Goal: Task Accomplishment & Management: Manage account settings

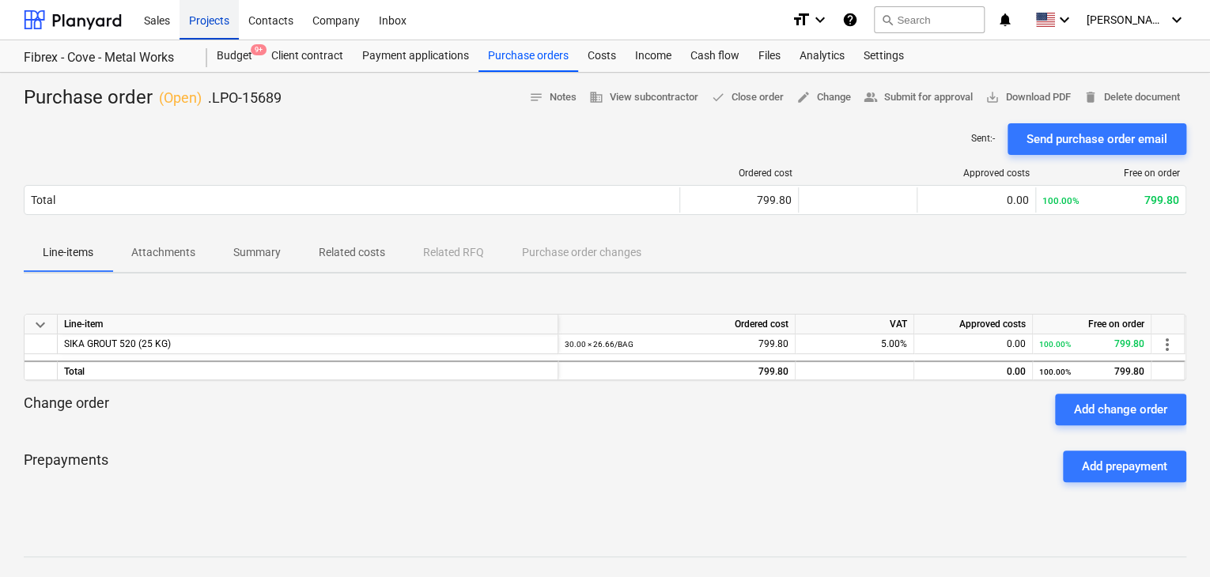
click at [217, 28] on div "Projects" at bounding box center [209, 19] width 59 height 40
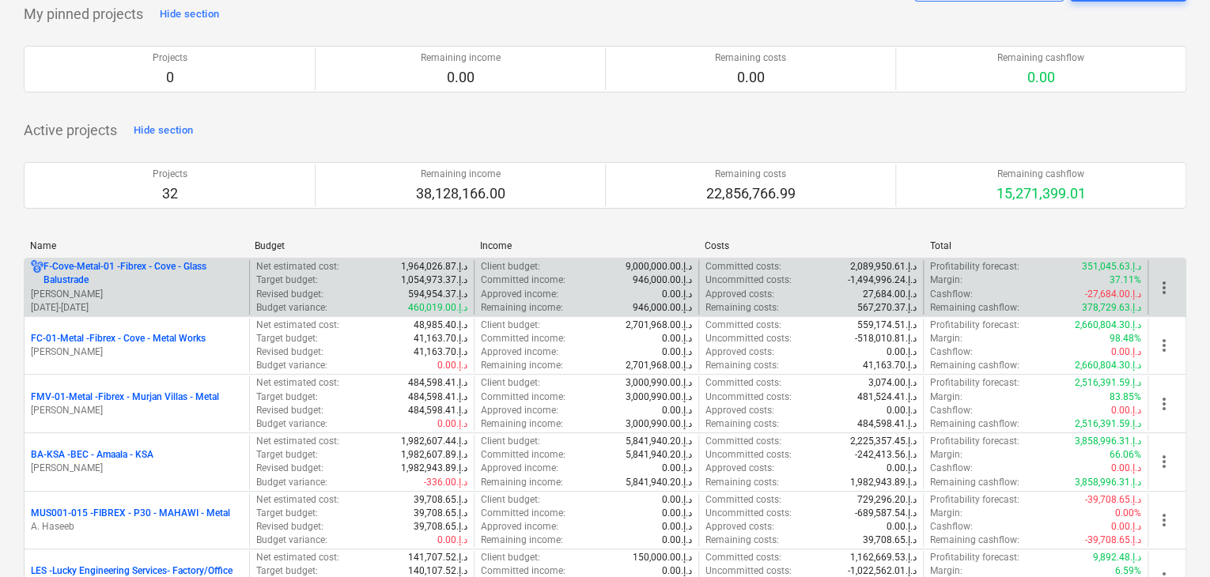
scroll to position [237, 0]
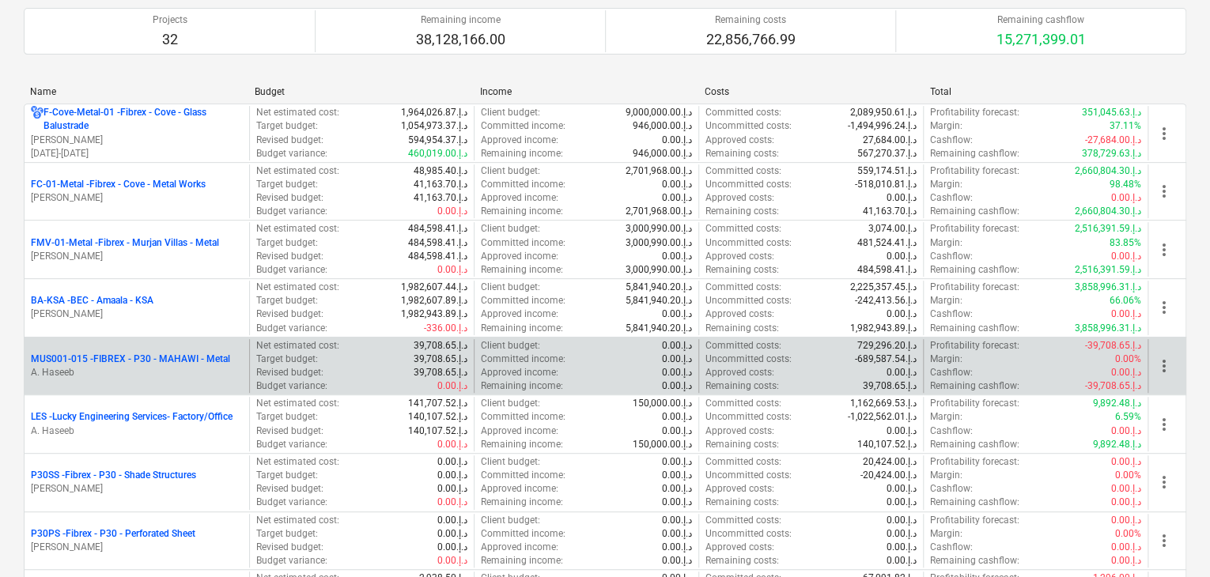
click at [130, 376] on p "A. Haseeb" at bounding box center [137, 372] width 212 height 13
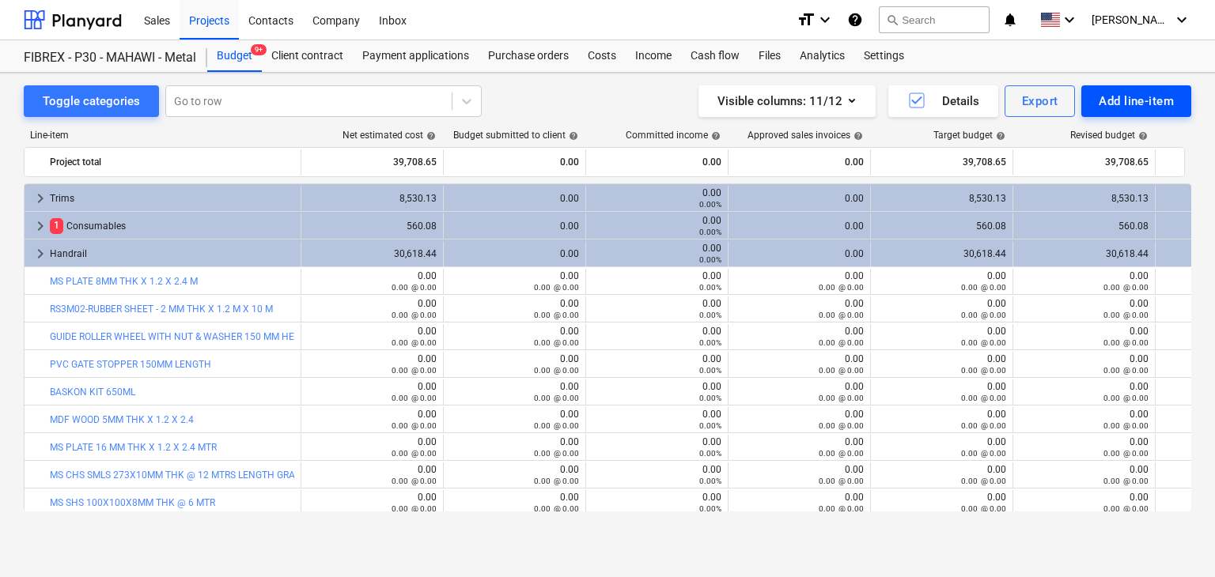
click at [1147, 89] on button "Add line-item" at bounding box center [1136, 101] width 110 height 32
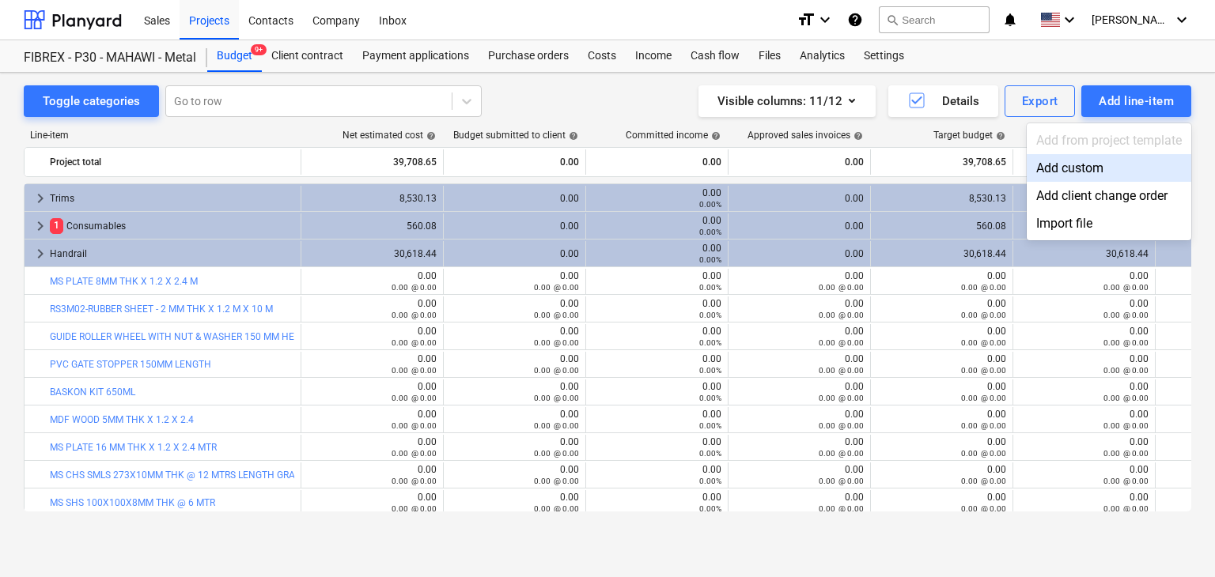
click at [1050, 176] on div "Add custom" at bounding box center [1109, 168] width 165 height 28
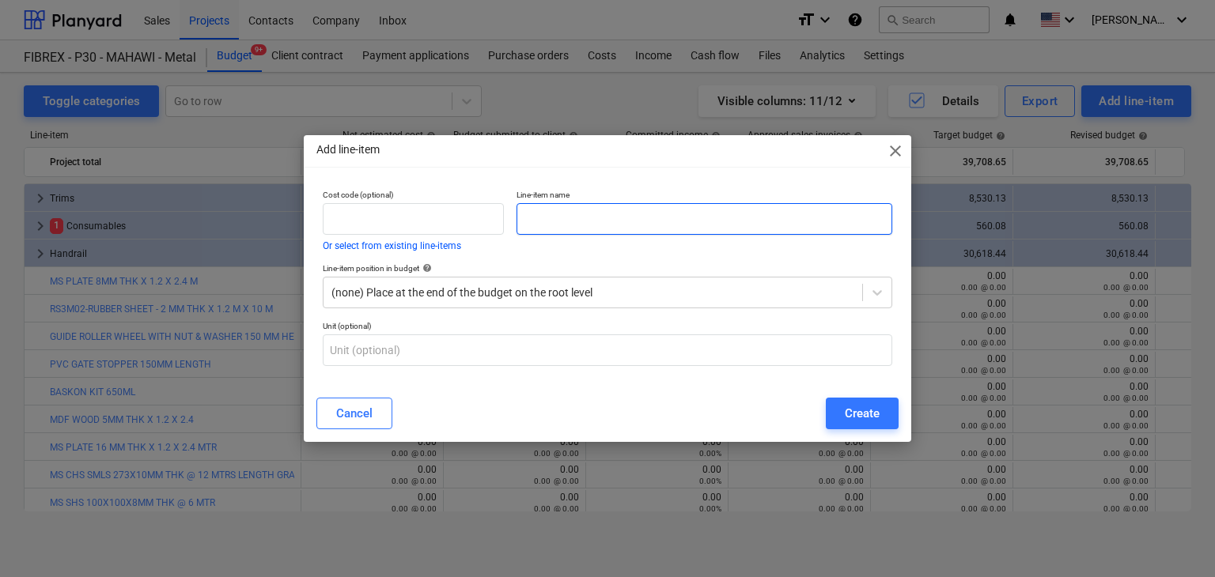
click at [576, 232] on input "text" at bounding box center [704, 219] width 376 height 32
paste input "R-LX-08X130-CS-ZF"
type input "R-LX-08X130-CS-ZF"
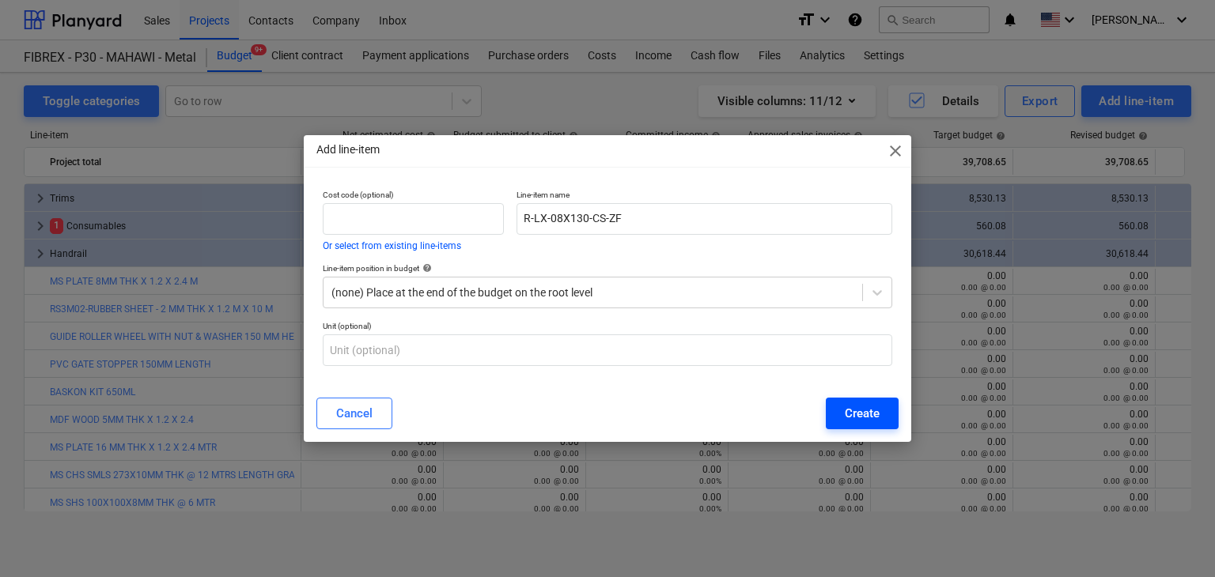
click at [866, 400] on button "Create" at bounding box center [862, 414] width 73 height 32
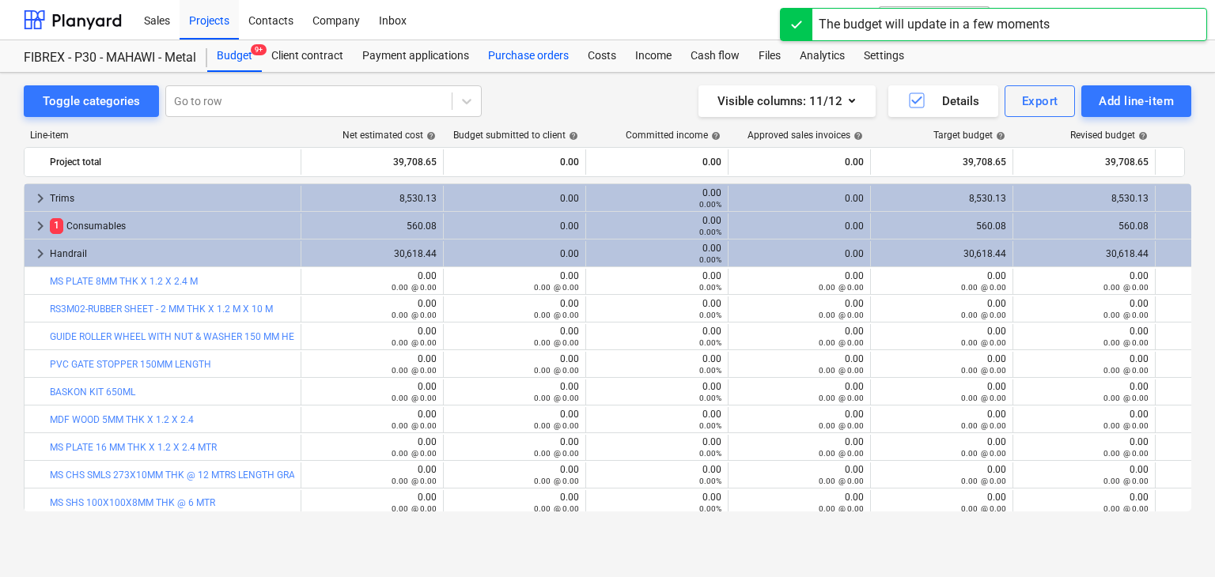
click at [535, 45] on div "Purchase orders" at bounding box center [528, 56] width 100 height 32
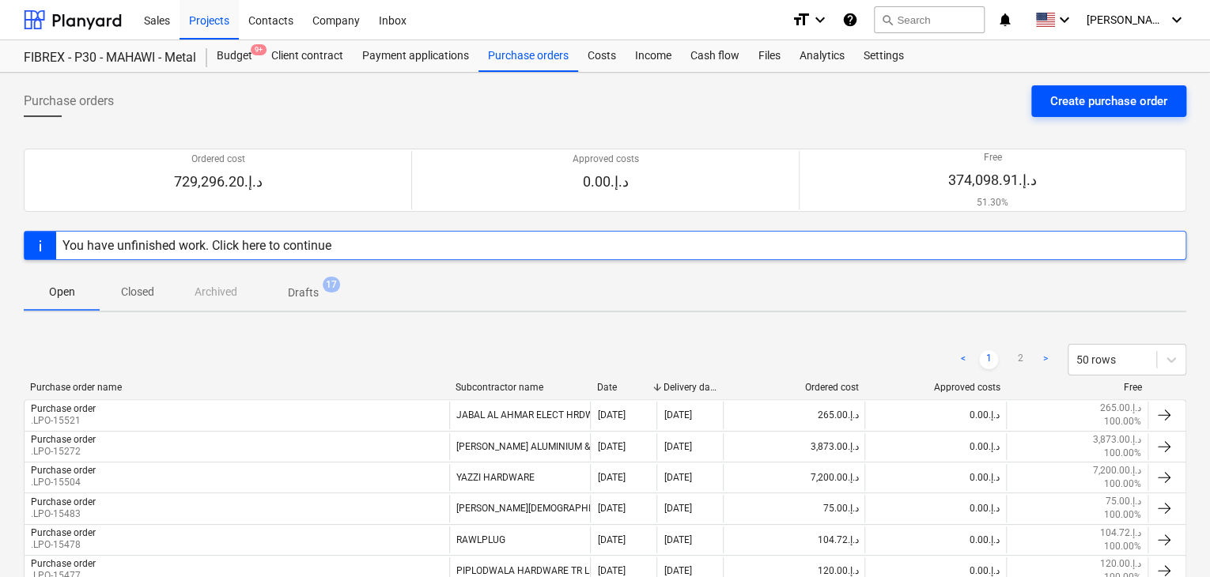
click at [1088, 94] on div "Create purchase order" at bounding box center [1108, 101] width 117 height 21
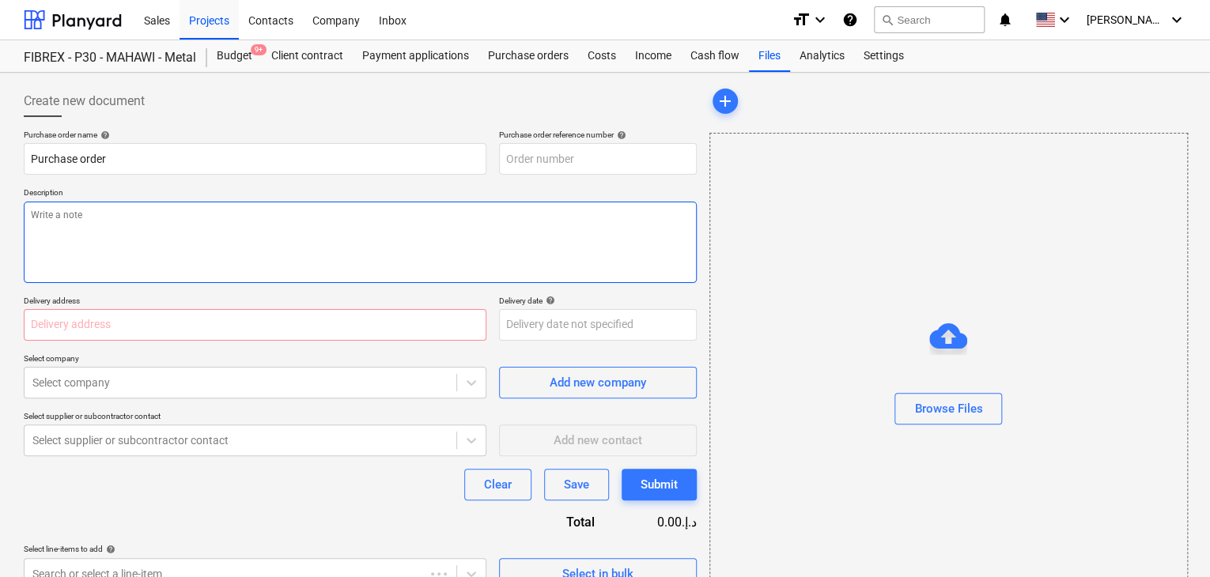
click at [490, 227] on textarea at bounding box center [360, 242] width 673 height 81
type textarea "x"
type input "MUS001-015-PO-303"
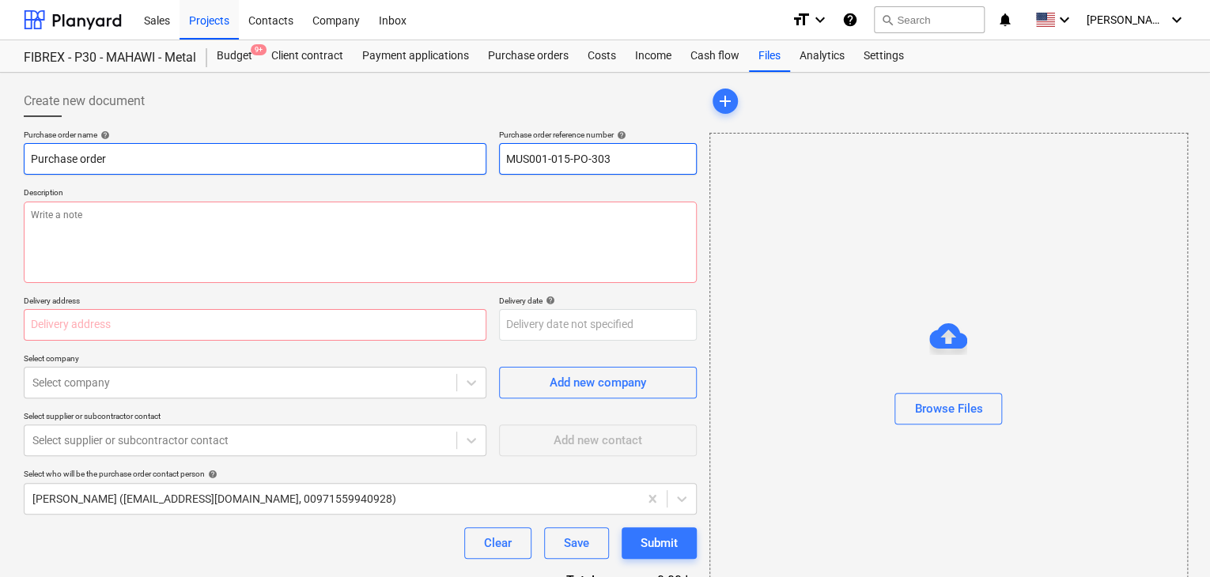
drag, startPoint x: 626, startPoint y: 157, endPoint x: 480, endPoint y: 153, distance: 145.6
click at [480, 153] on div "Purchase order name help Purchase order Purchase order reference number help MU…" at bounding box center [360, 152] width 673 height 45
type textarea "x"
type input "."
type textarea "x"
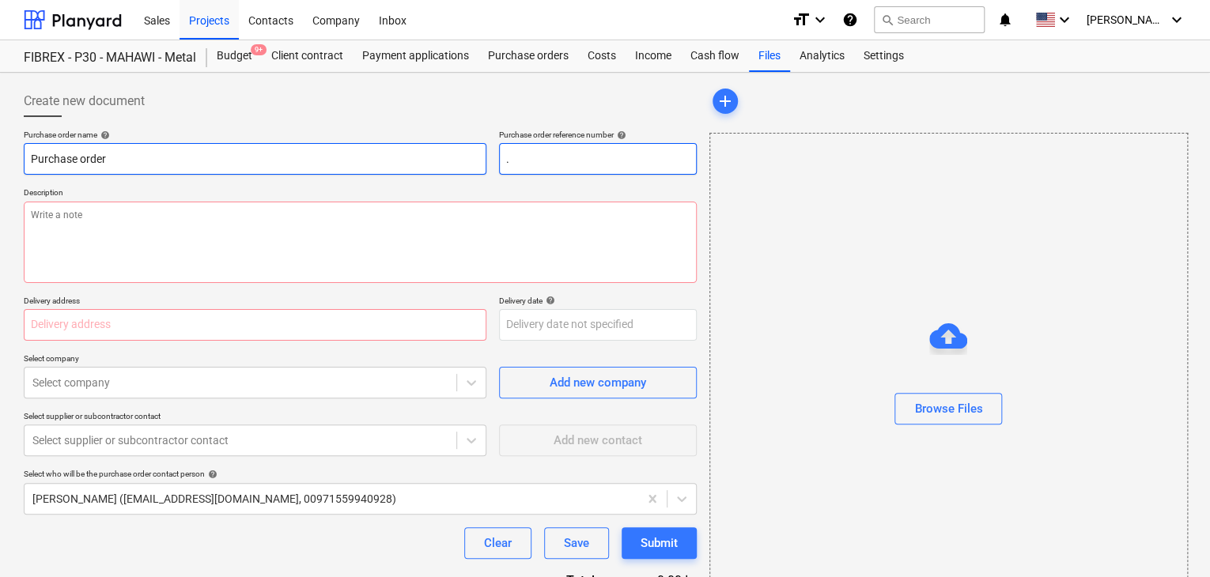
type input ".L"
type textarea "x"
type input ".LP"
type textarea "x"
type input ".LPO"
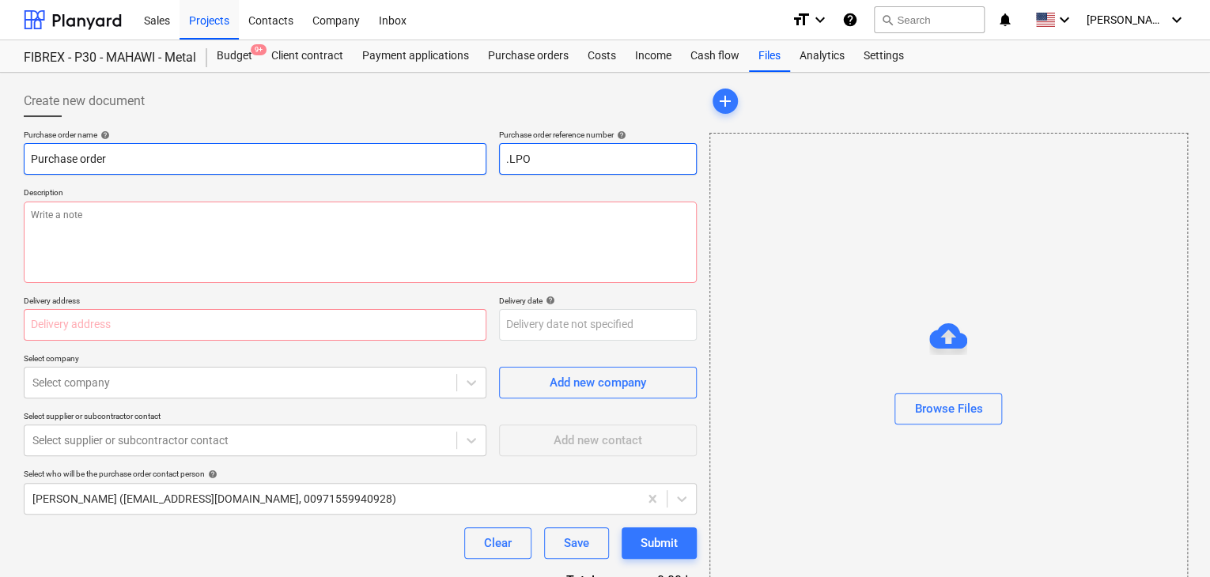
type textarea "x"
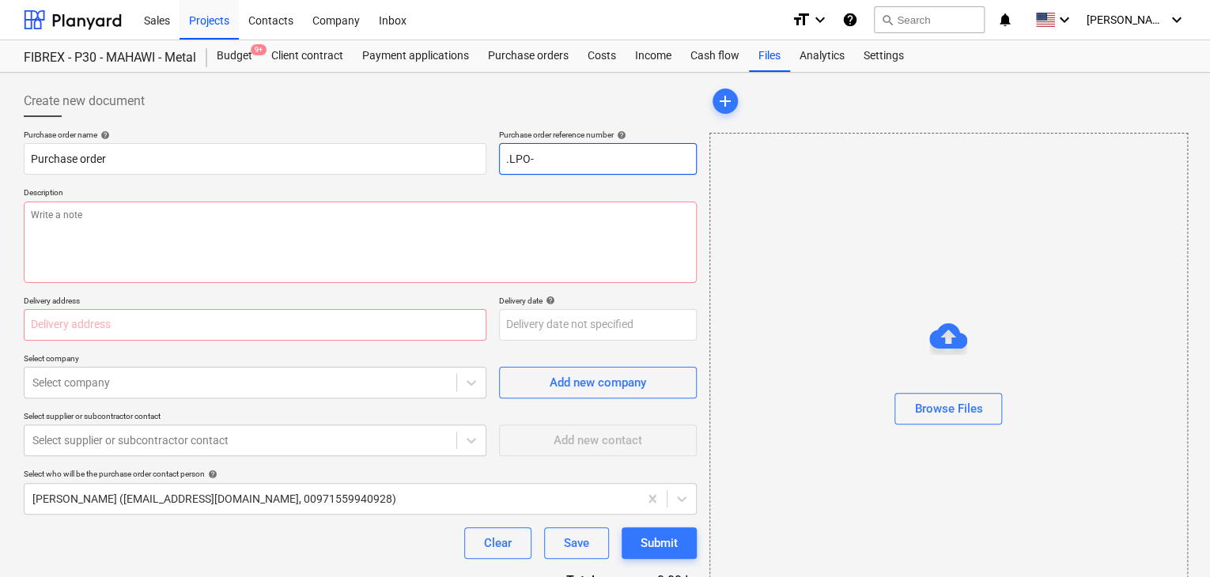
type input ".LPO-"
type textarea "x"
type input ".LPO-1"
type textarea "x"
type input ".LPO-15"
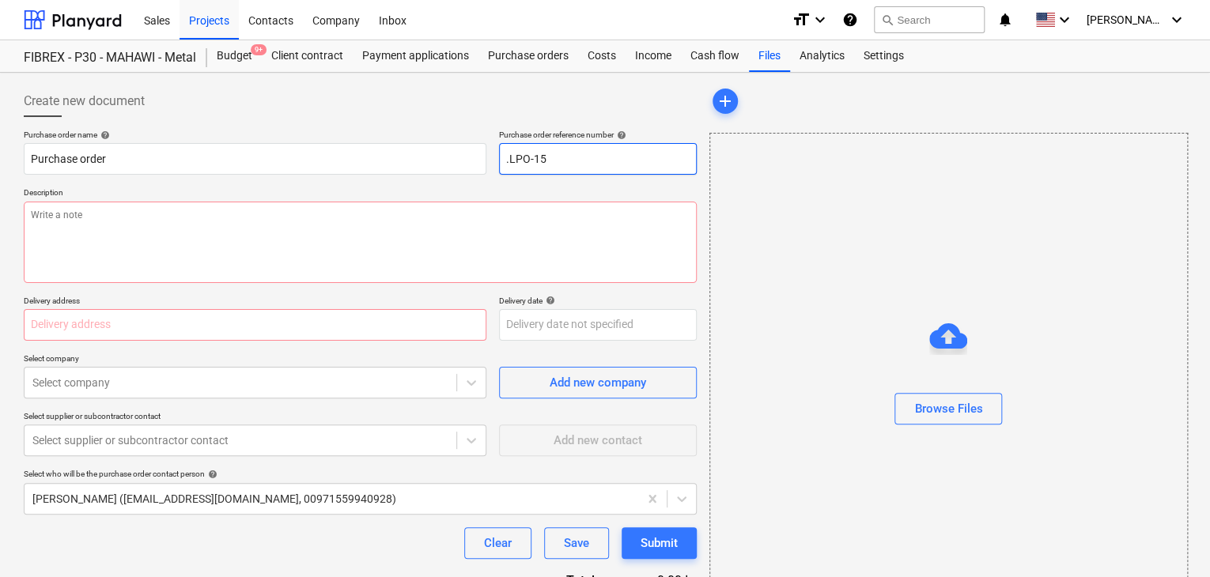
type textarea "x"
type input ".LPO-156"
type textarea "x"
type input ".LPO-1569"
type textarea "x"
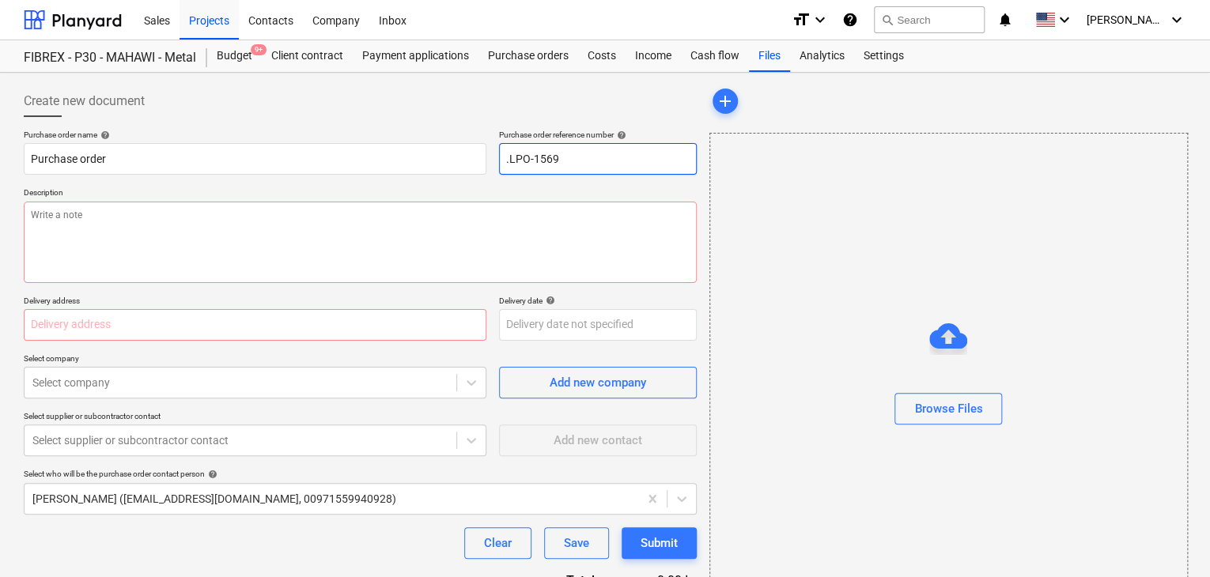
type input ".LPO-15690"
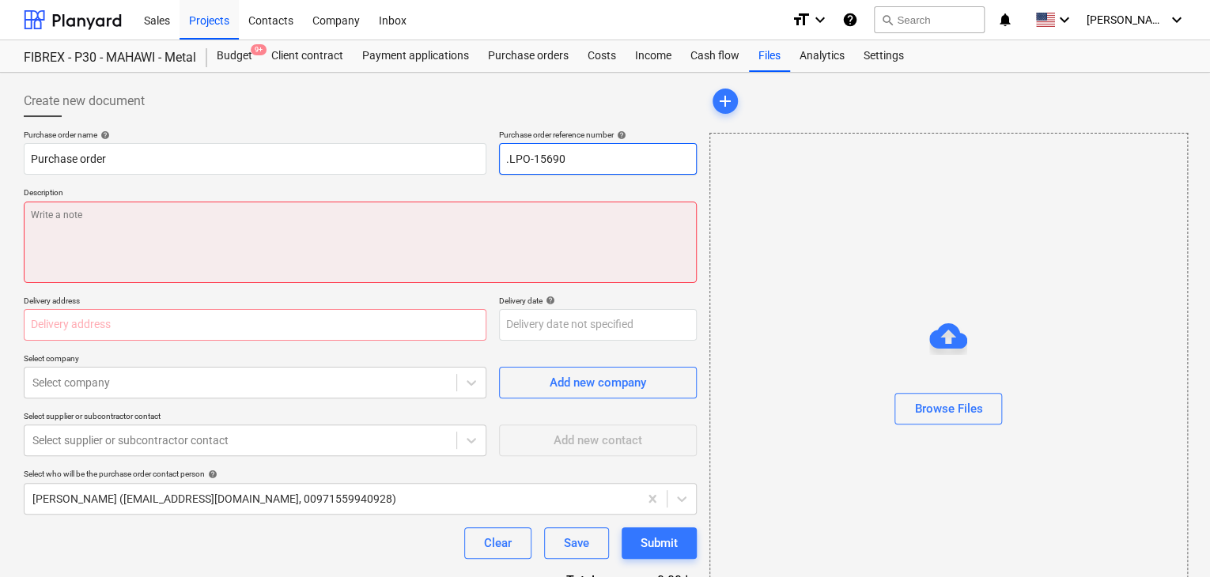
type textarea "x"
type input ".LPO-15690"
click at [99, 227] on textarea at bounding box center [360, 242] width 673 height 81
type textarea "x"
type textarea "0"
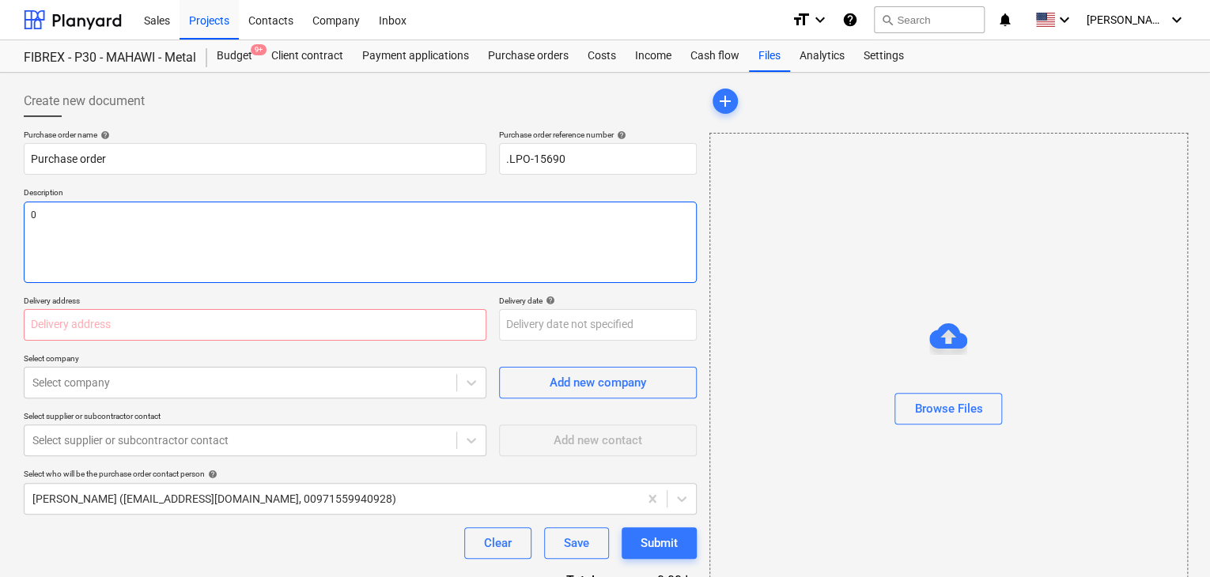
type textarea "x"
type textarea "07"
type textarea "x"
type textarea "07/"
type textarea "x"
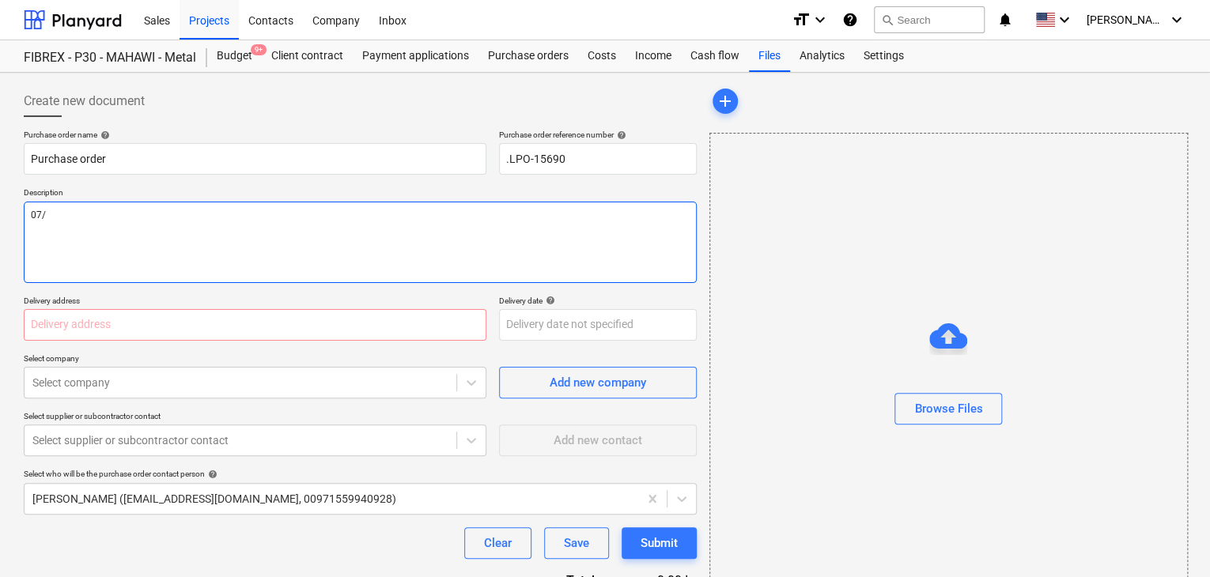
type textarea "07/O"
type textarea "x"
type textarea "07/OC"
type textarea "x"
type textarea "07/OCT"
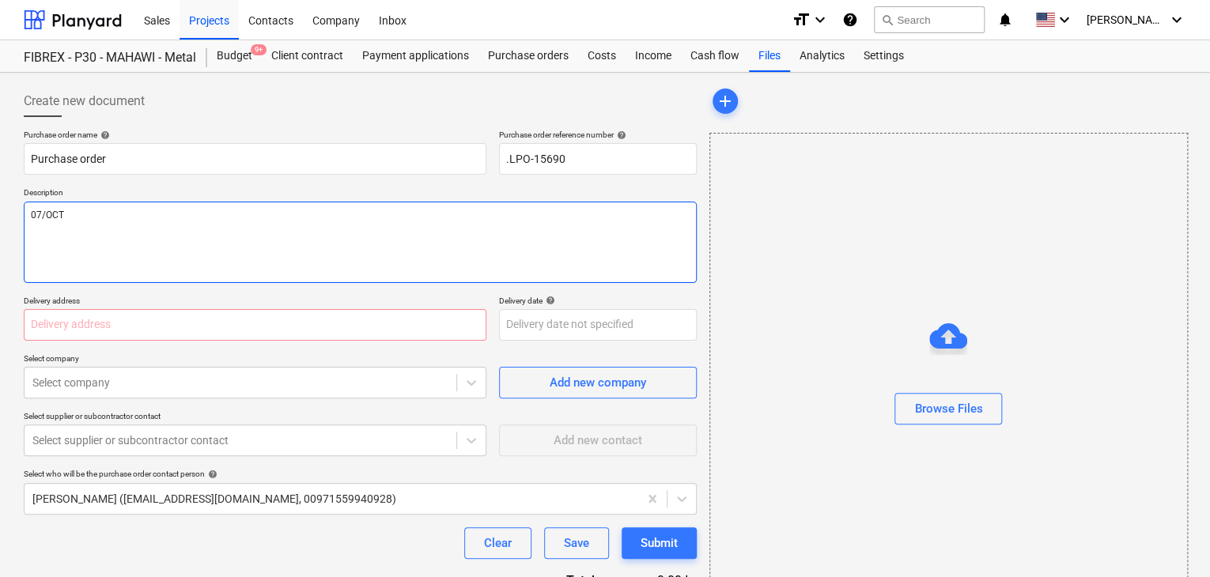
type textarea "x"
type textarea "07/OCT/"
type textarea "x"
type textarea "07/[DATE]"
type textarea "x"
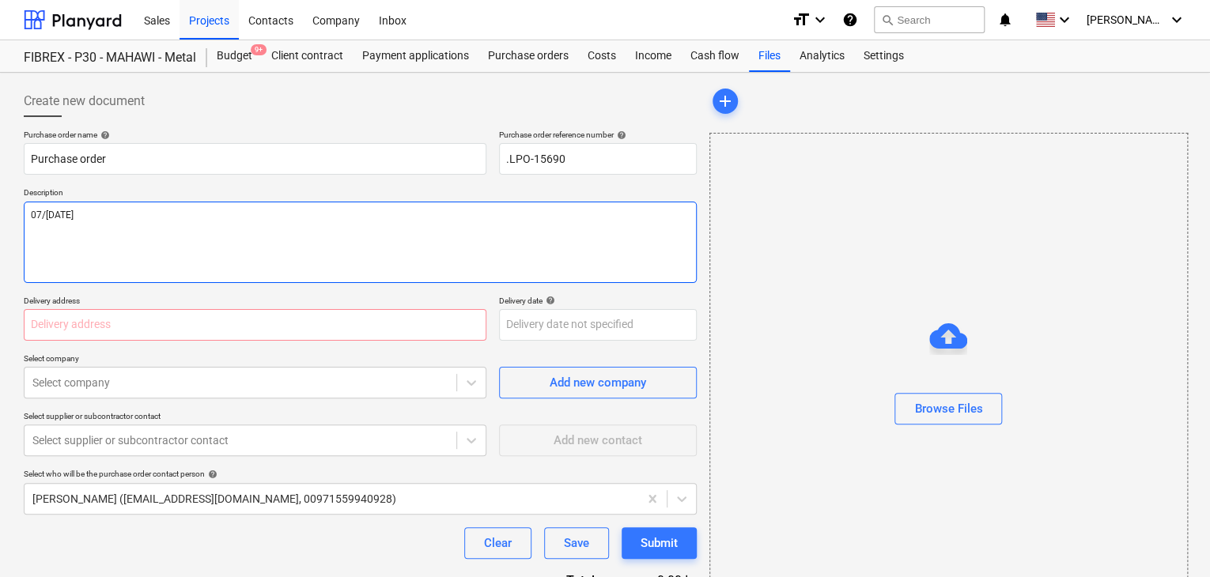
type textarea "[DATE]"
type textarea "x"
type textarea "[DATE]"
type textarea "x"
type textarea "[DATE]"
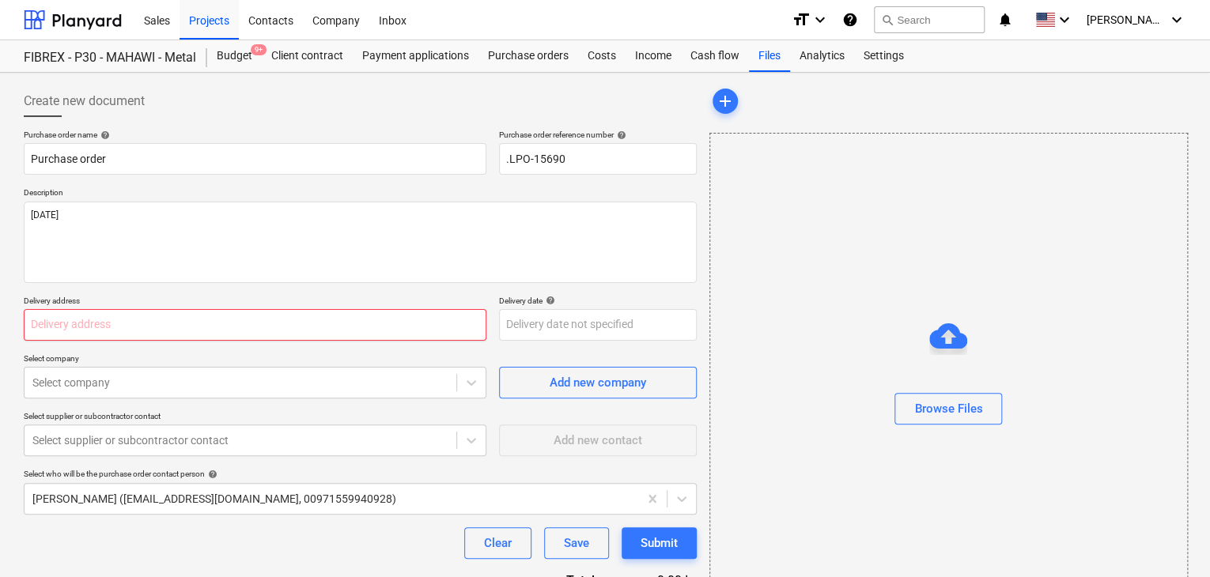
click at [82, 333] on input "text" at bounding box center [255, 325] width 463 height 32
type textarea "x"
type input "L"
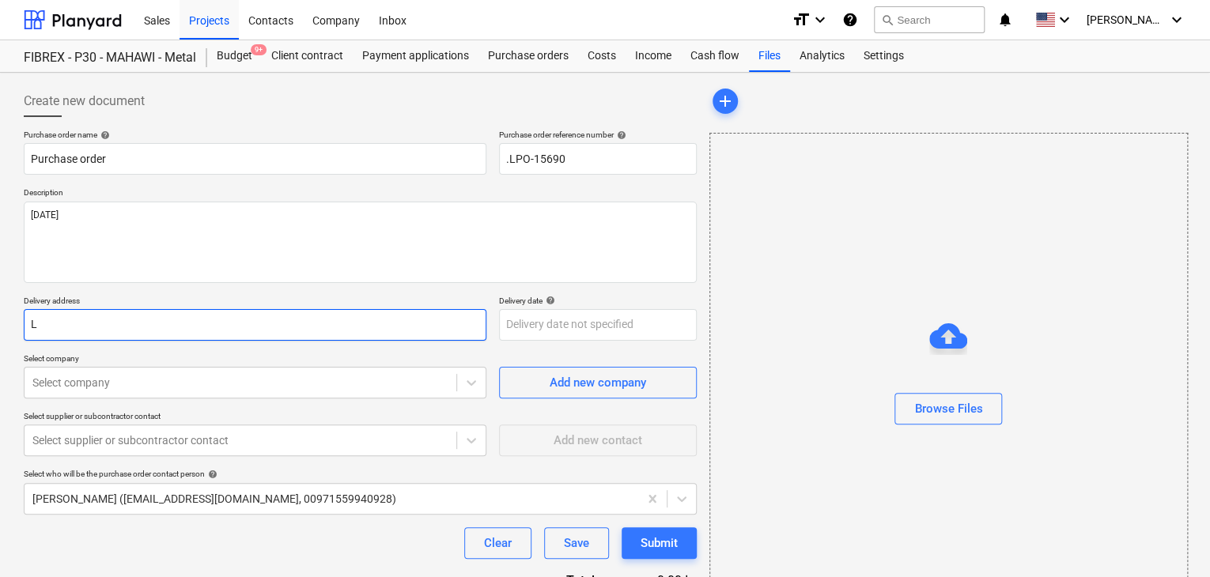
type textarea "x"
type input "LU"
type textarea "x"
type input "LUC"
type textarea "x"
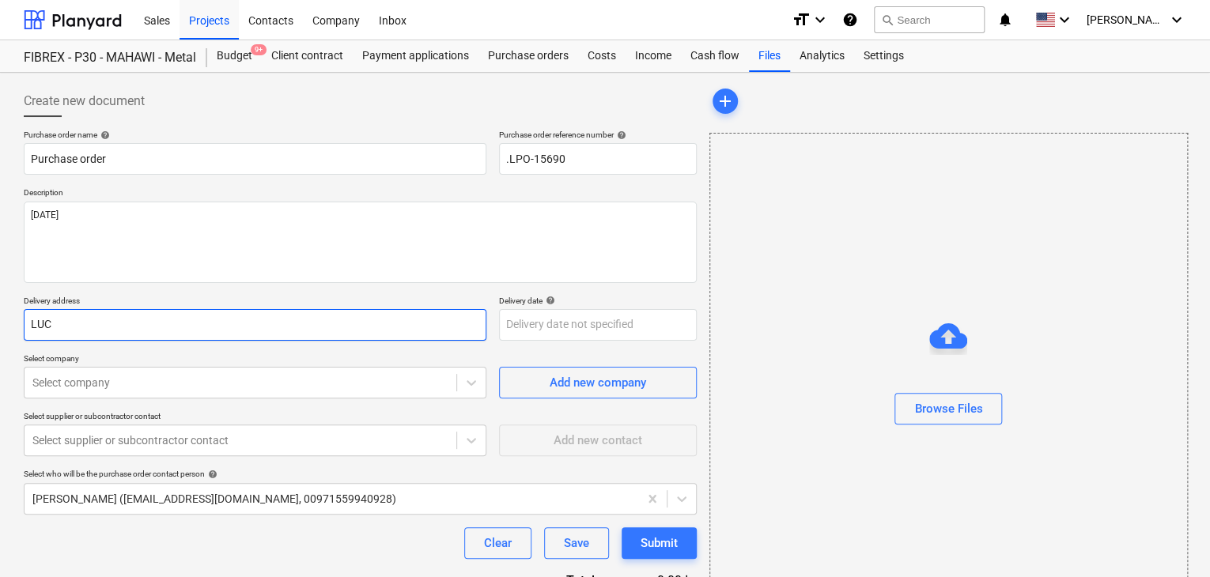
type input "LUCK"
type textarea "x"
type input "LUCKY"
type textarea "x"
type input "LUCKY"
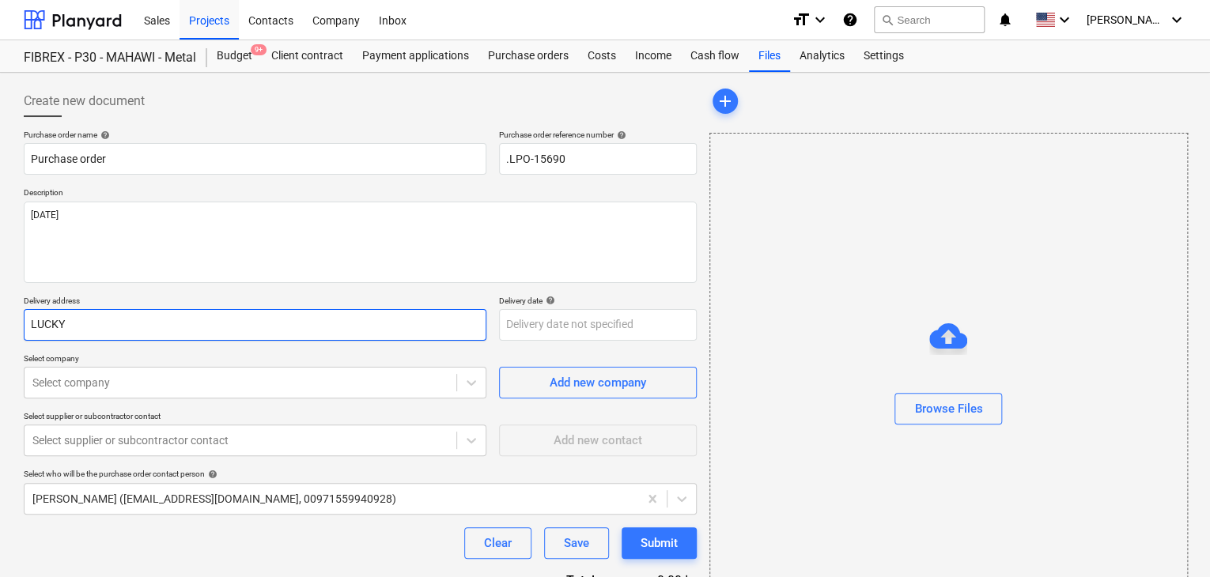
type textarea "x"
type input "LUCKY E"
type textarea "x"
type input "LUCKY EN"
type textarea "x"
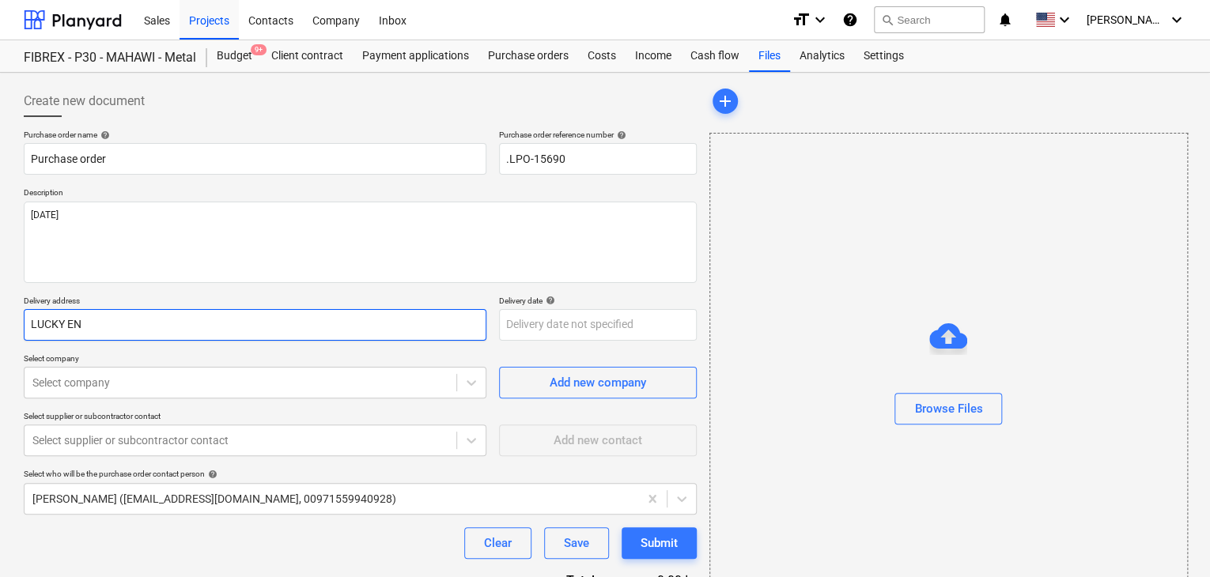
type input "LUCKY ENG"
type textarea "x"
type input "LUCKY ENGI"
type textarea "x"
type input "LUCKY ENGIN"
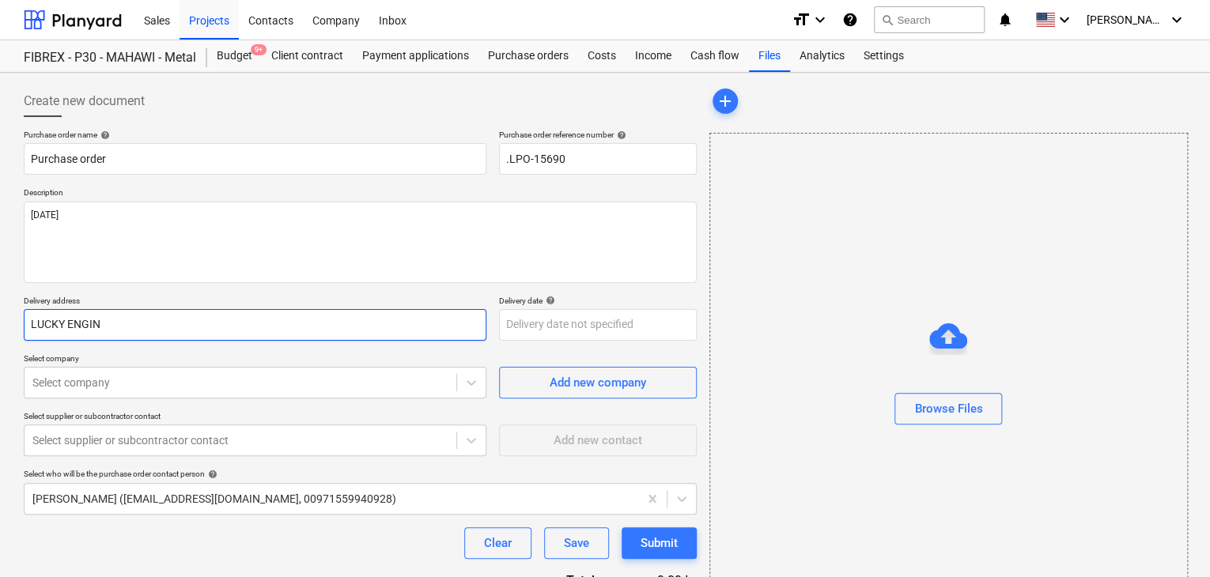
type textarea "x"
type input "LUCKY ENGINE"
type textarea "x"
type input "LUCKY ENGINEE"
type textarea "x"
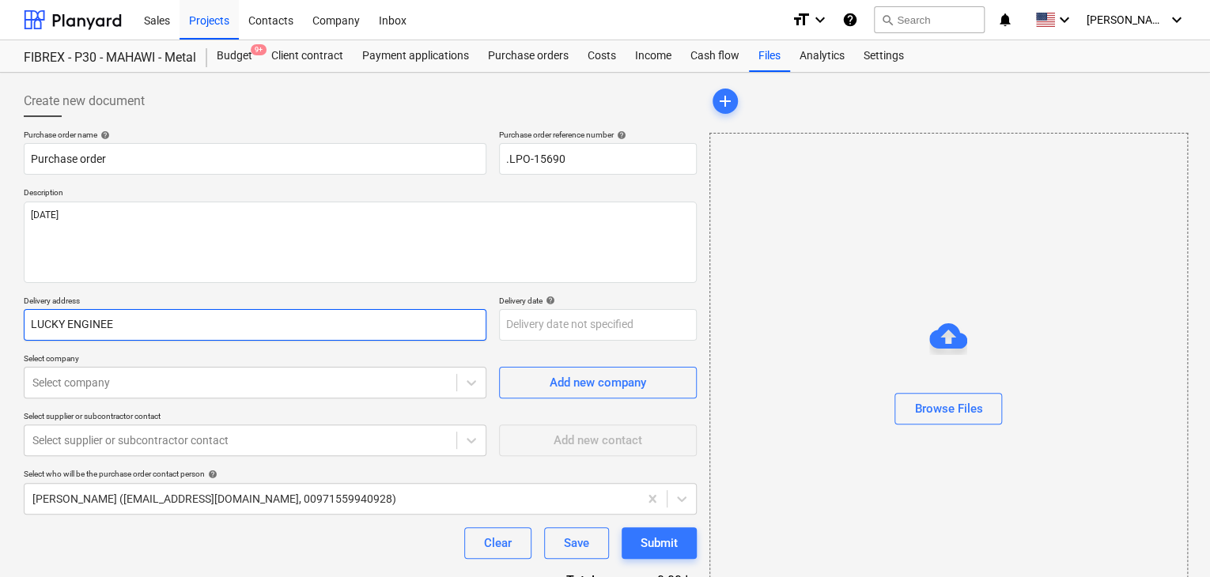
type input "LUCKY ENGINEER"
type textarea "x"
type input "LUCKY ENGINEERI"
type textarea "x"
type input "LUCKY ENGINEERIN"
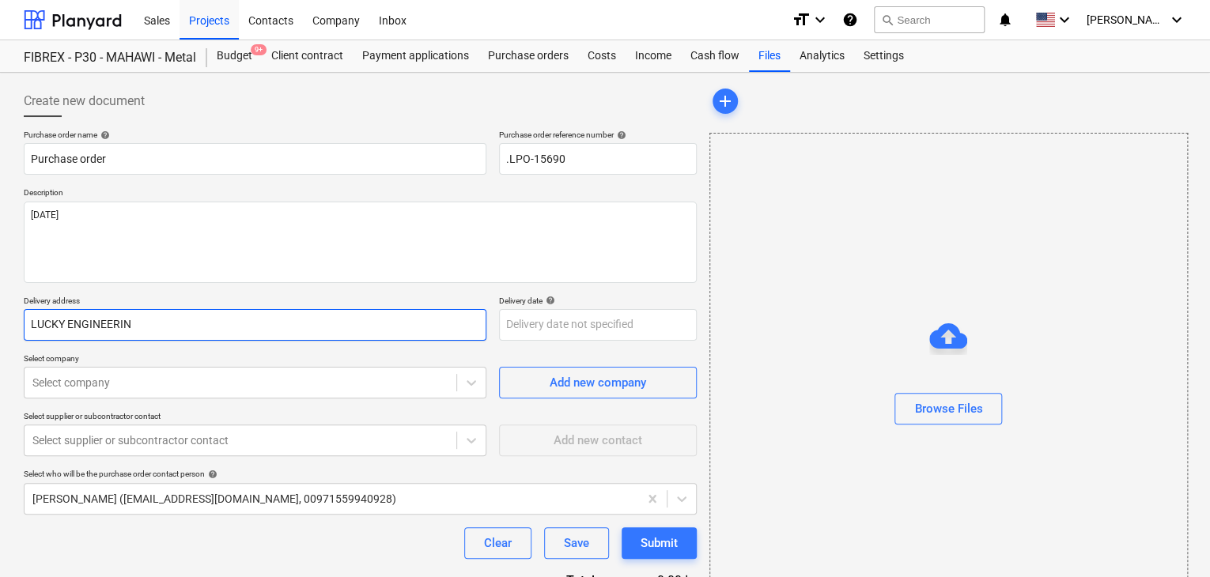
type textarea "x"
type input "LUCKY ENGINEERING"
type textarea "x"
type input "LUCKY ENGINEERING"
type textarea "x"
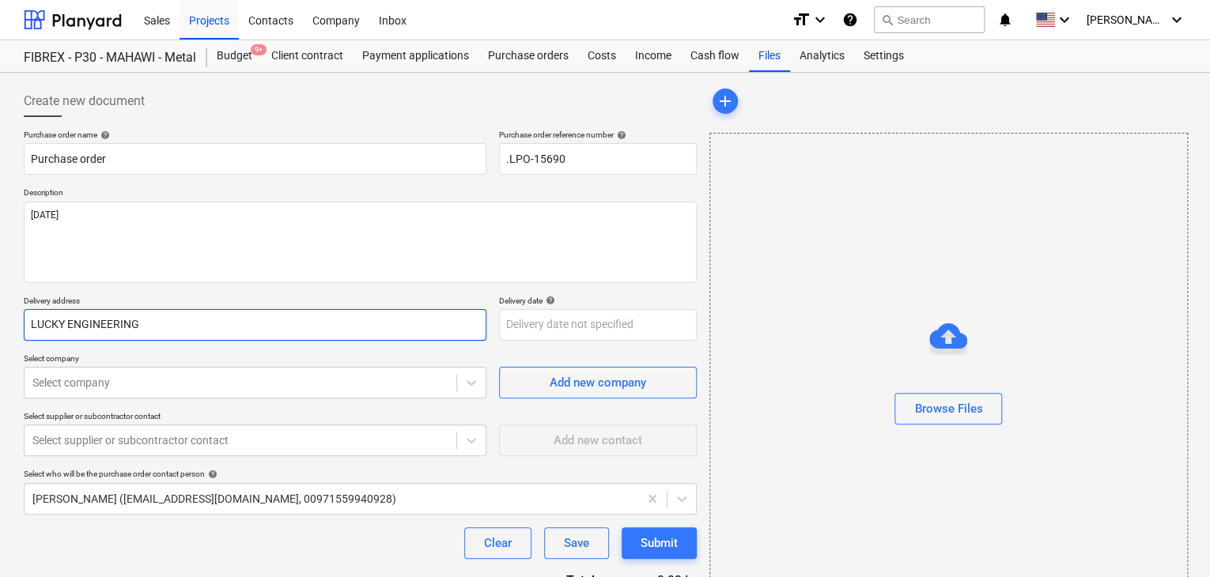
type input "LUCKY ENGINEERING S"
type textarea "x"
type input "LUCKY ENGINEERING SE"
type textarea "x"
type input "LUCKY ENGINEERING SER"
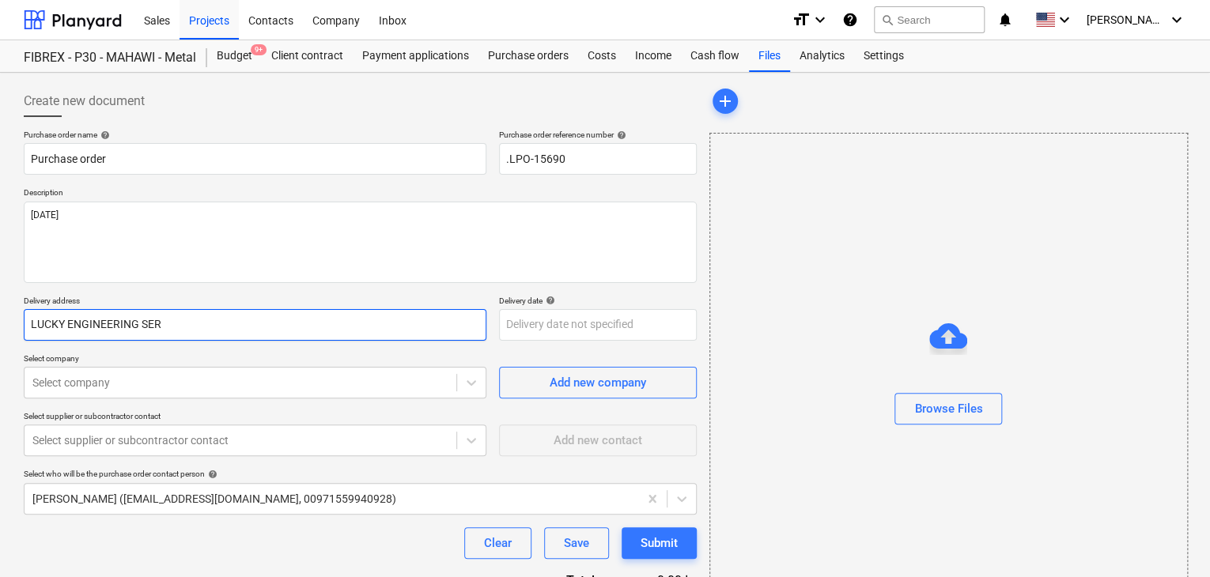
type textarea "x"
type input "LUCKY ENGINEERING SERV"
type textarea "x"
type input "LUCKY ENGINEERING SERVI"
type textarea "x"
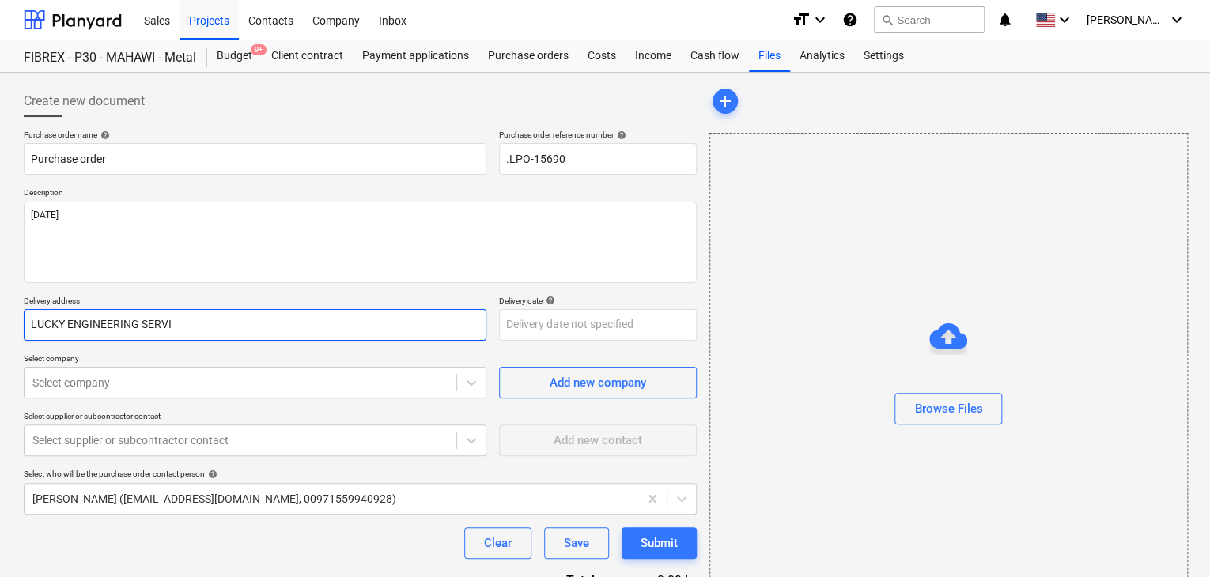
type input "LUCKY ENGINEERING SERVIC"
type textarea "x"
type input "LUCKY ENGINEERING SERVICE"
type textarea "x"
type input "LUCKY ENGINEERING SERVICES"
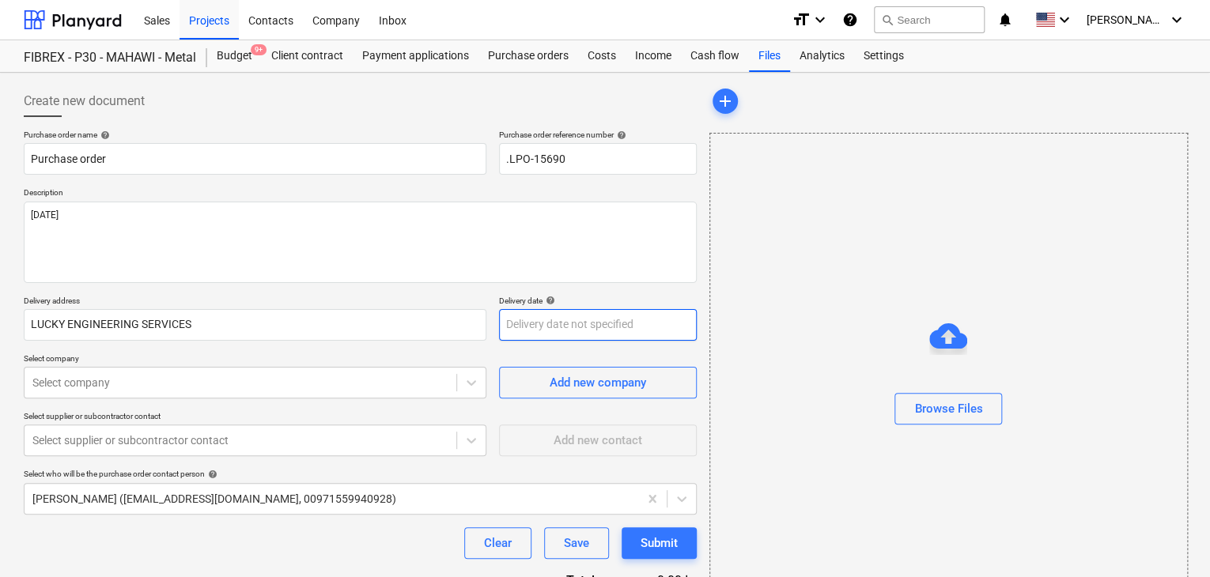
click at [522, 320] on body "Sales Projects Contacts Company Inbox format_size keyboard_arrow_down help sear…" at bounding box center [605, 288] width 1210 height 577
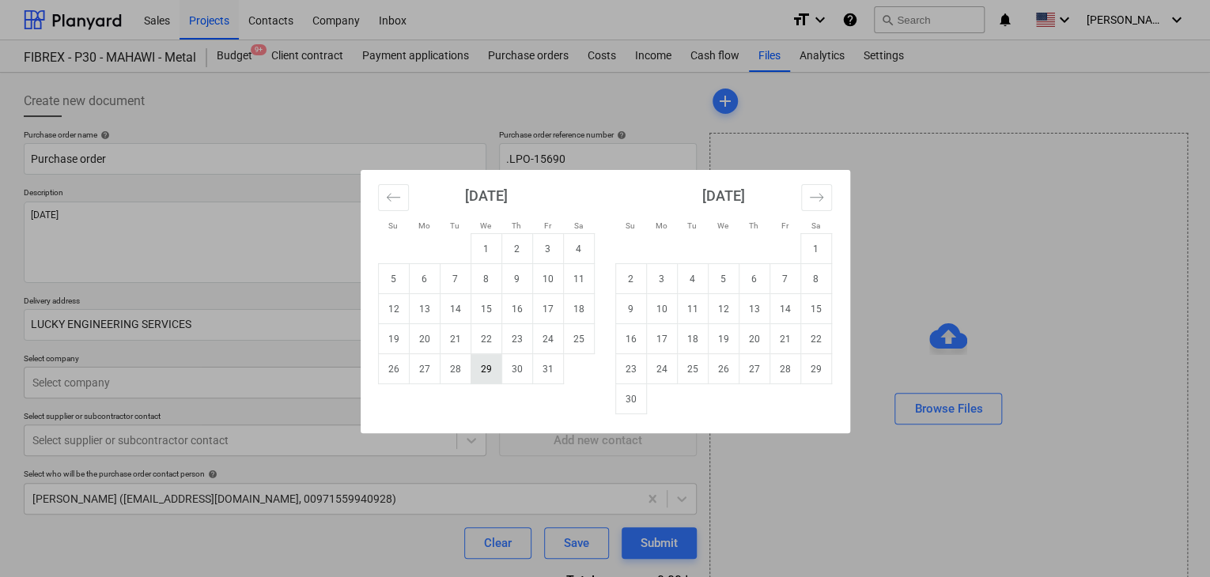
click at [480, 364] on td "29" at bounding box center [486, 369] width 31 height 30
type textarea "x"
type input "[DATE]"
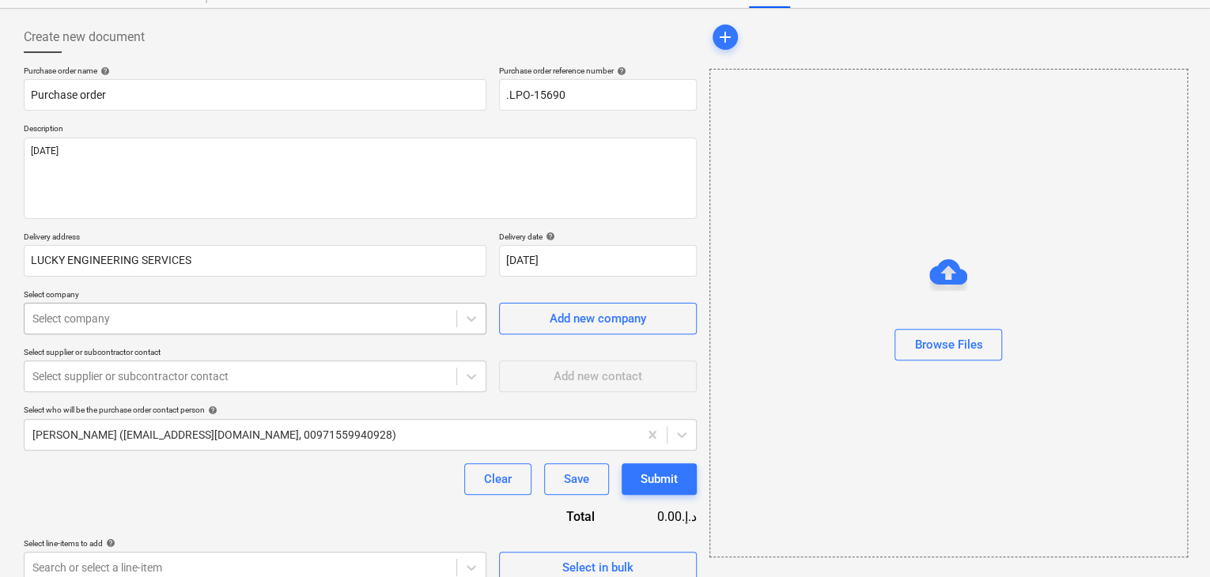
click at [136, 380] on body "Sales Projects Contacts Company Inbox format_size keyboard_arrow_down help sear…" at bounding box center [605, 224] width 1210 height 577
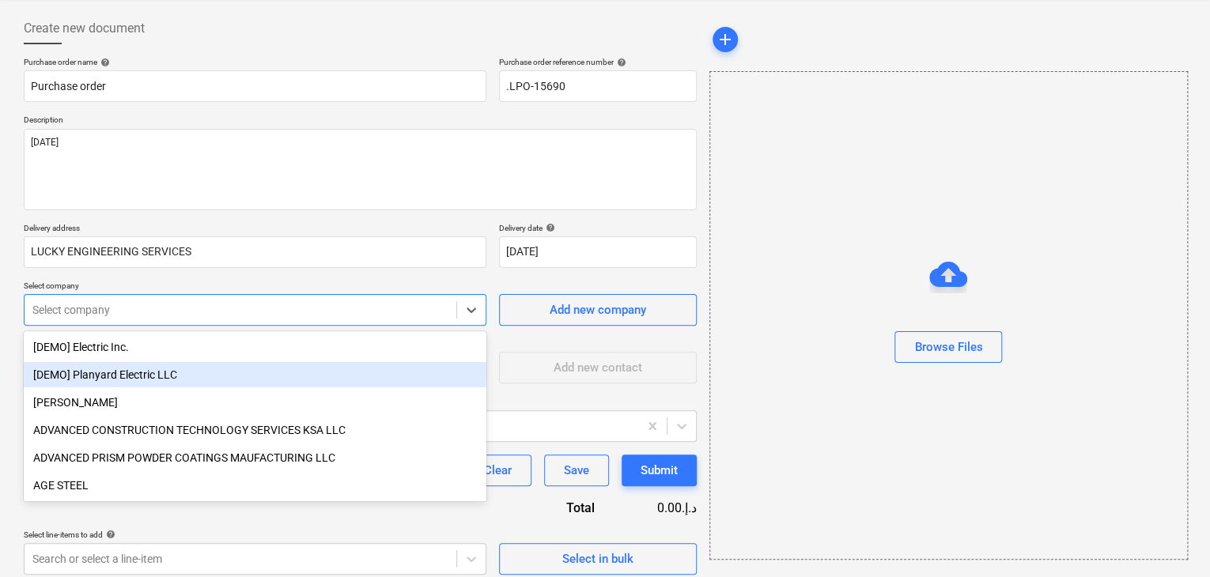
scroll to position [74, 0]
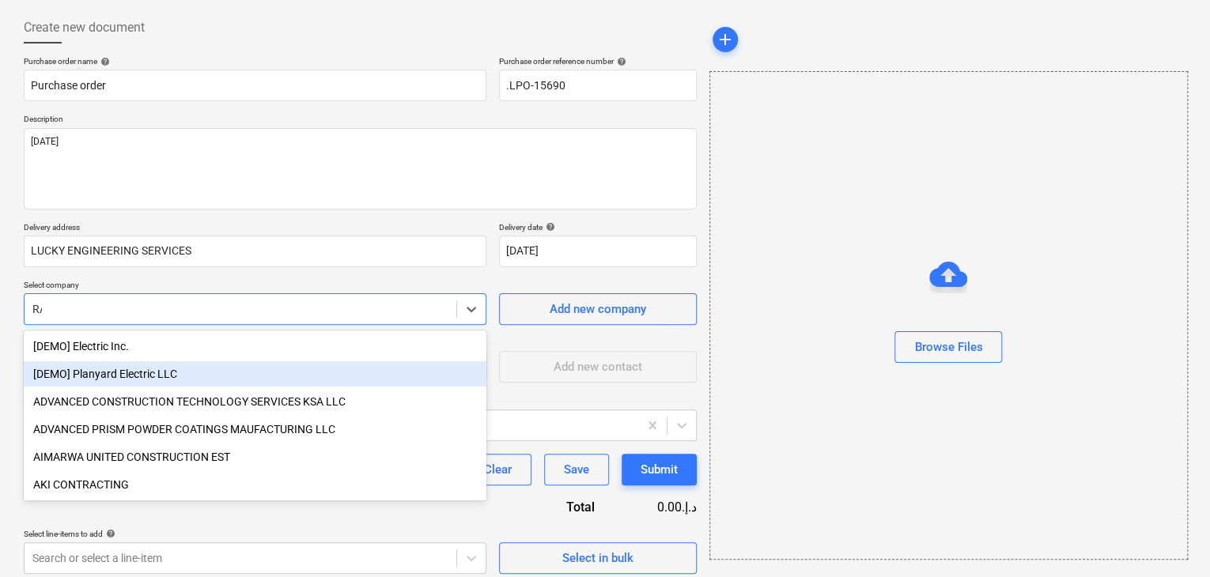
type input "RAW"
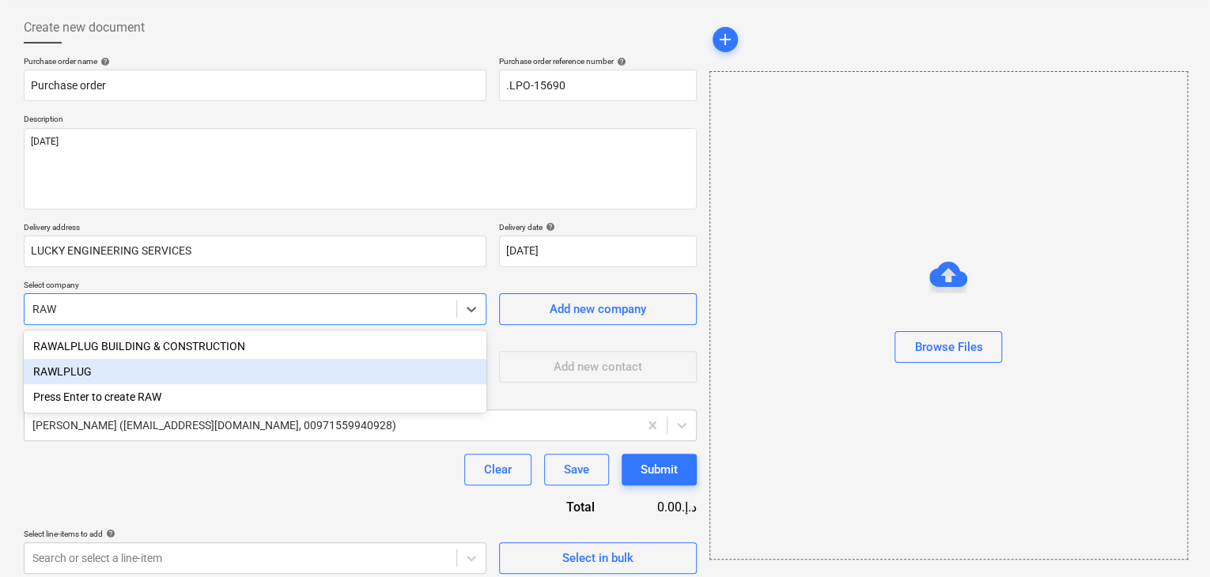
click at [142, 371] on div "RAWLPLUG" at bounding box center [255, 371] width 463 height 25
type textarea "x"
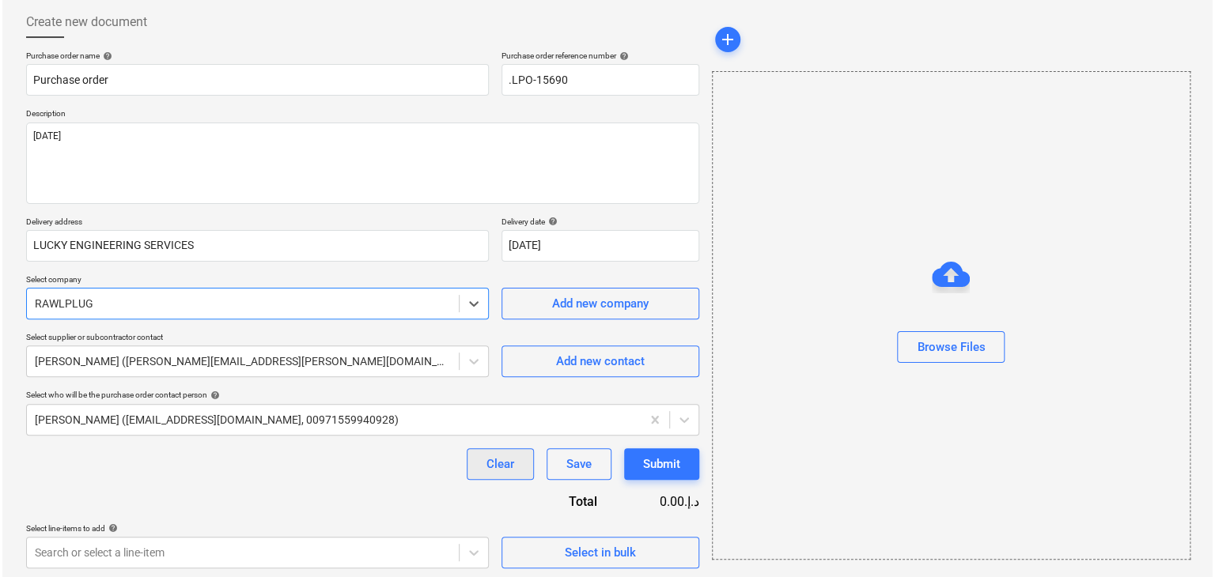
scroll to position [82, 0]
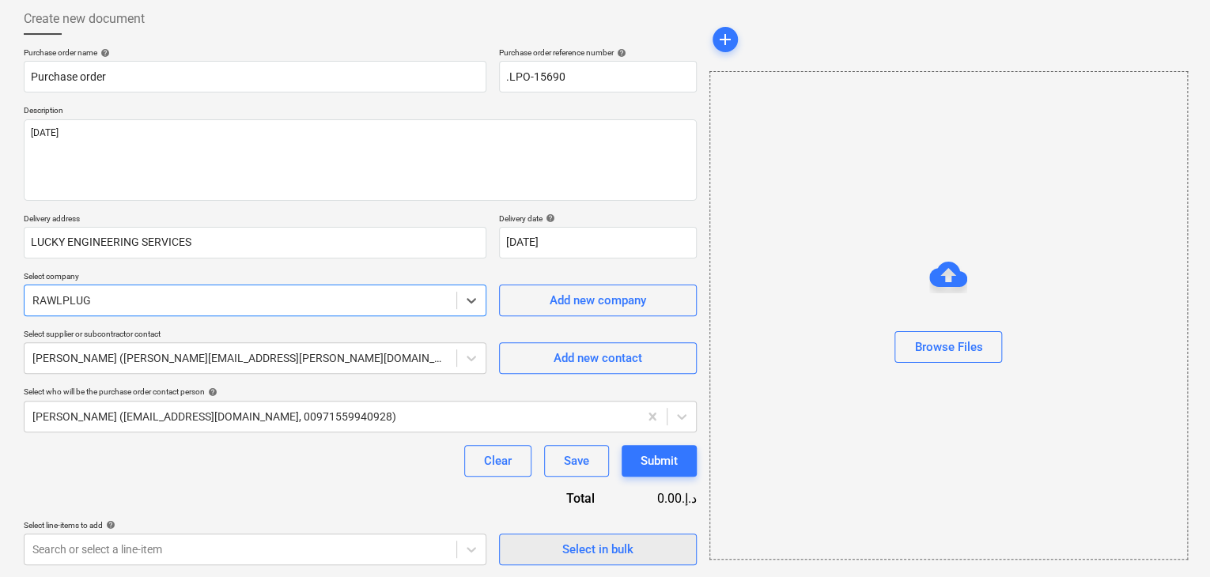
click at [555, 550] on span "Select in bulk" at bounding box center [598, 549] width 158 height 21
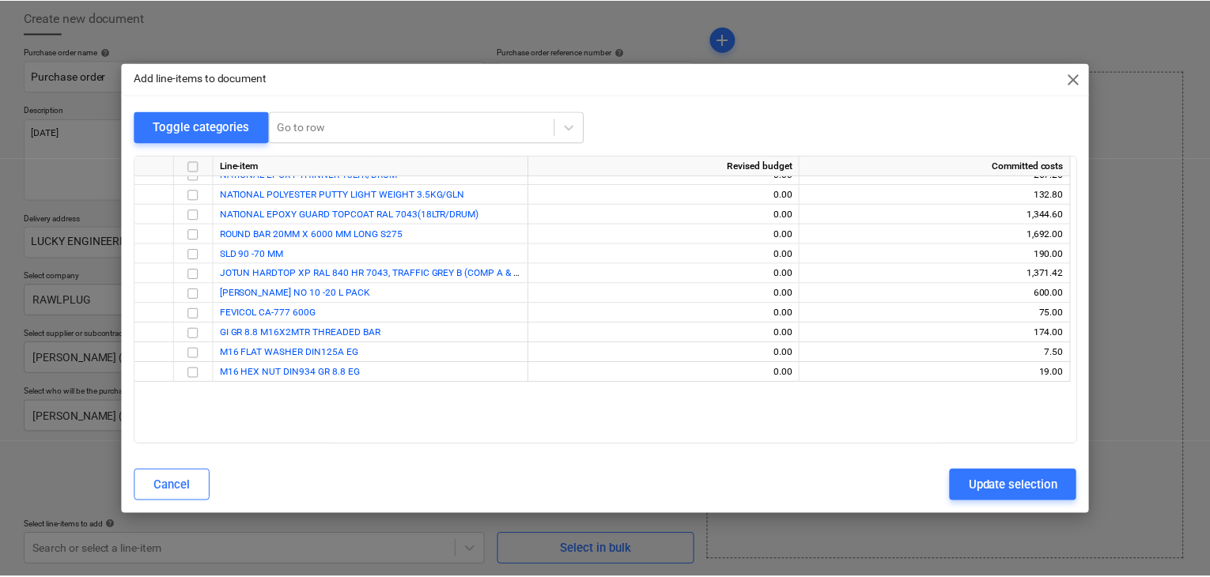
scroll to position [7187, 0]
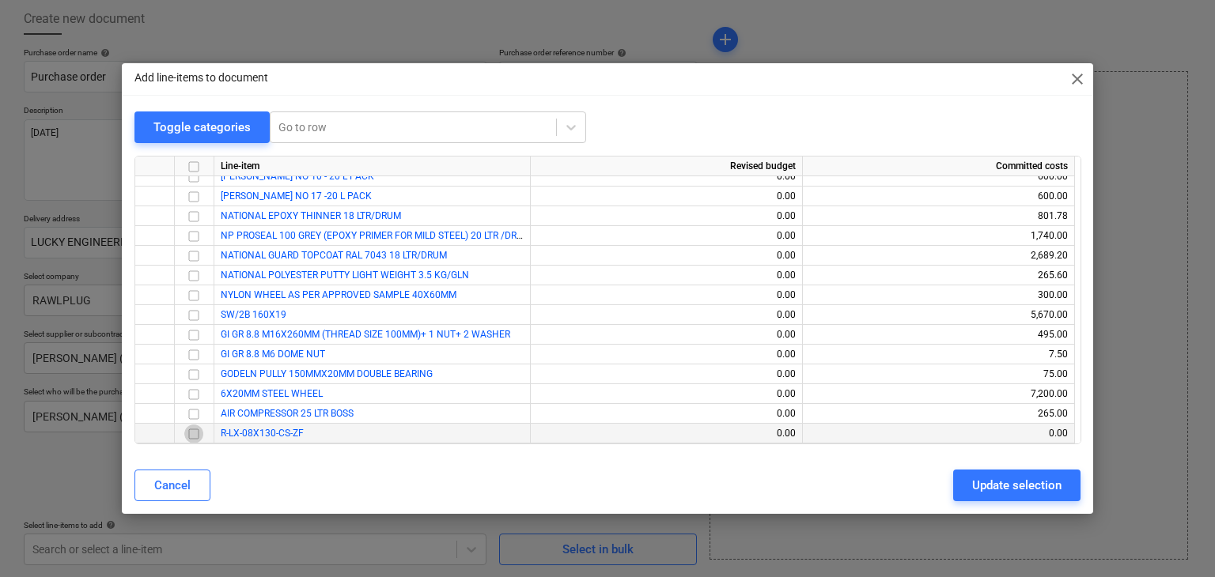
click at [193, 436] on input "checkbox" at bounding box center [193, 434] width 19 height 19
drag, startPoint x: 985, startPoint y: 486, endPoint x: 894, endPoint y: 486, distance: 90.2
click at [981, 486] on div "Update selection" at bounding box center [1016, 485] width 89 height 21
type textarea "x"
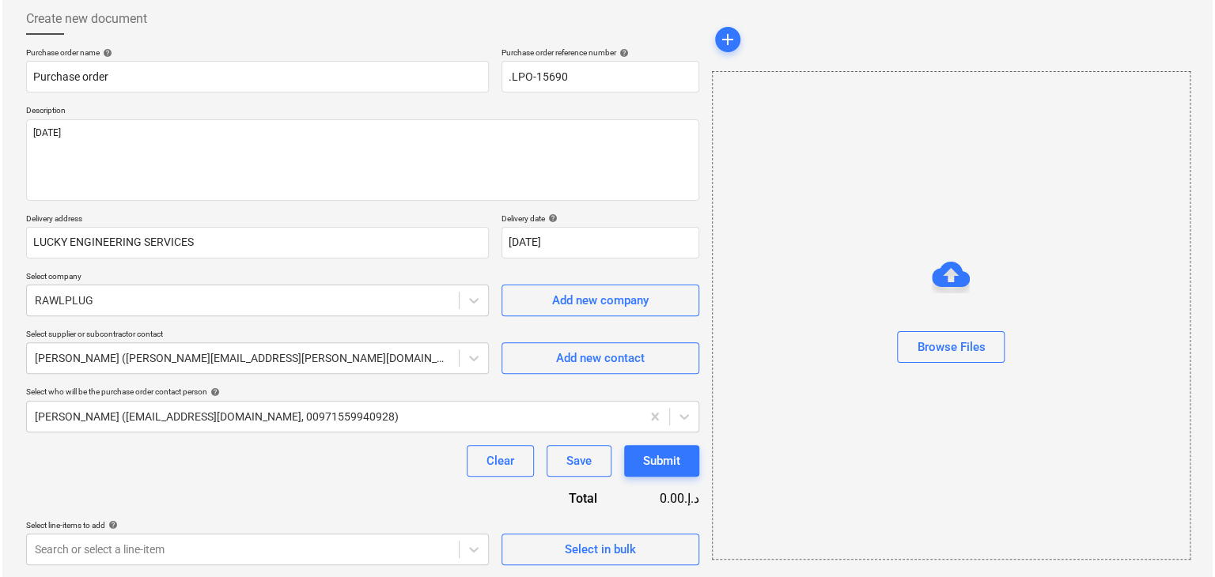
scroll to position [231, 0]
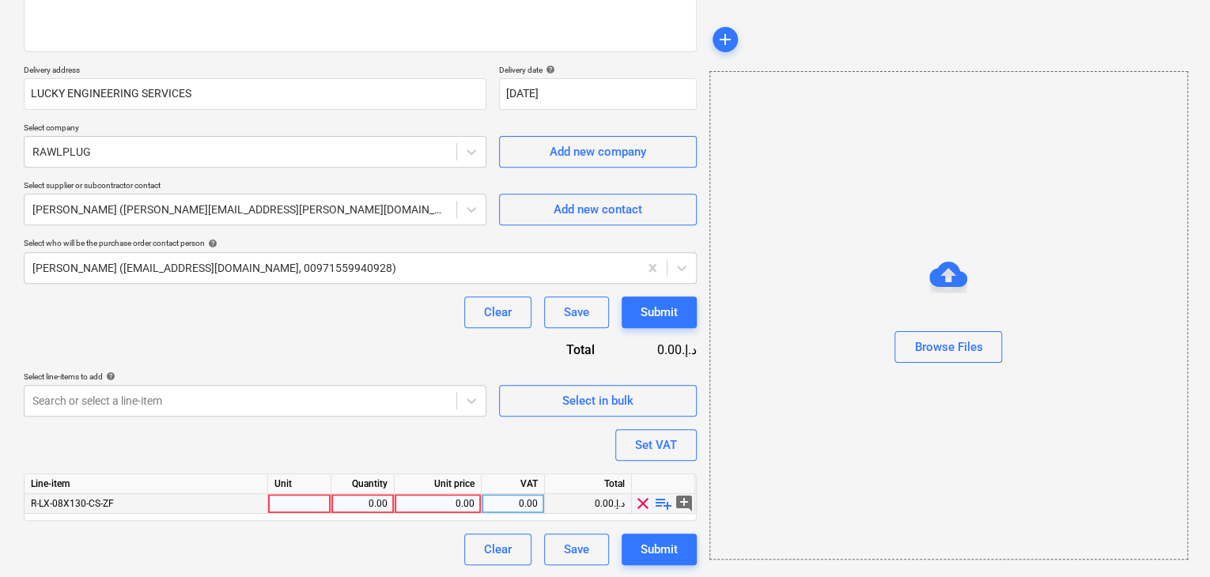
click at [300, 504] on div at bounding box center [299, 504] width 63 height 20
type input "NOS"
type textarea "x"
click at [360, 507] on div "0.00" at bounding box center [363, 504] width 50 height 20
type input "420"
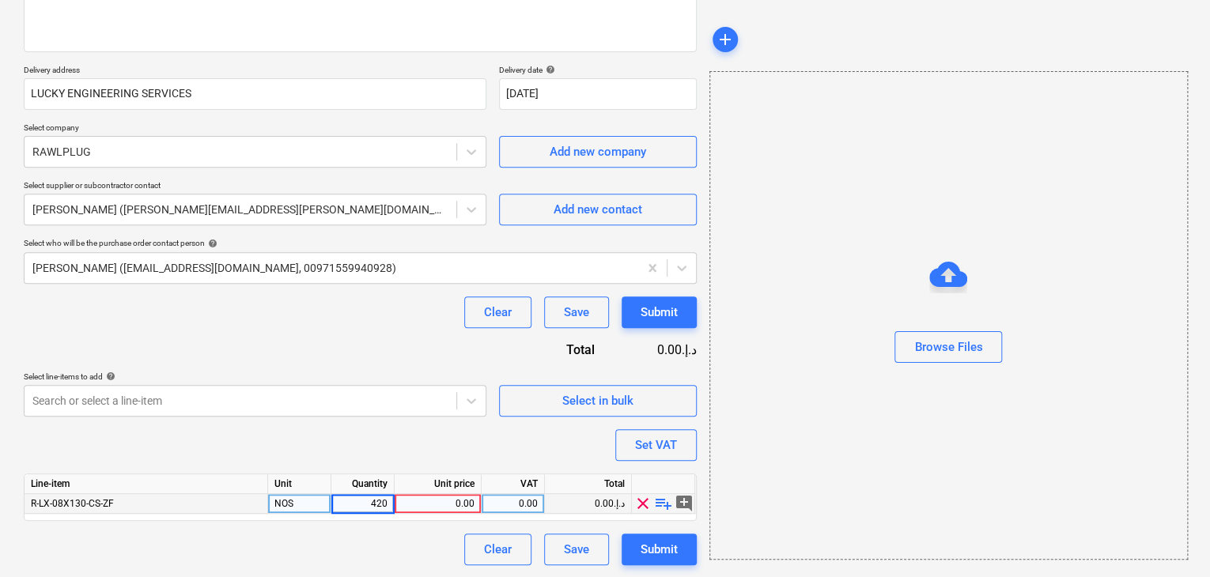
type textarea "x"
click at [437, 500] on div "0.00" at bounding box center [438, 504] width 74 height 20
type input "3.16"
type textarea "x"
click at [743, 467] on div "Browse Files" at bounding box center [948, 315] width 478 height 489
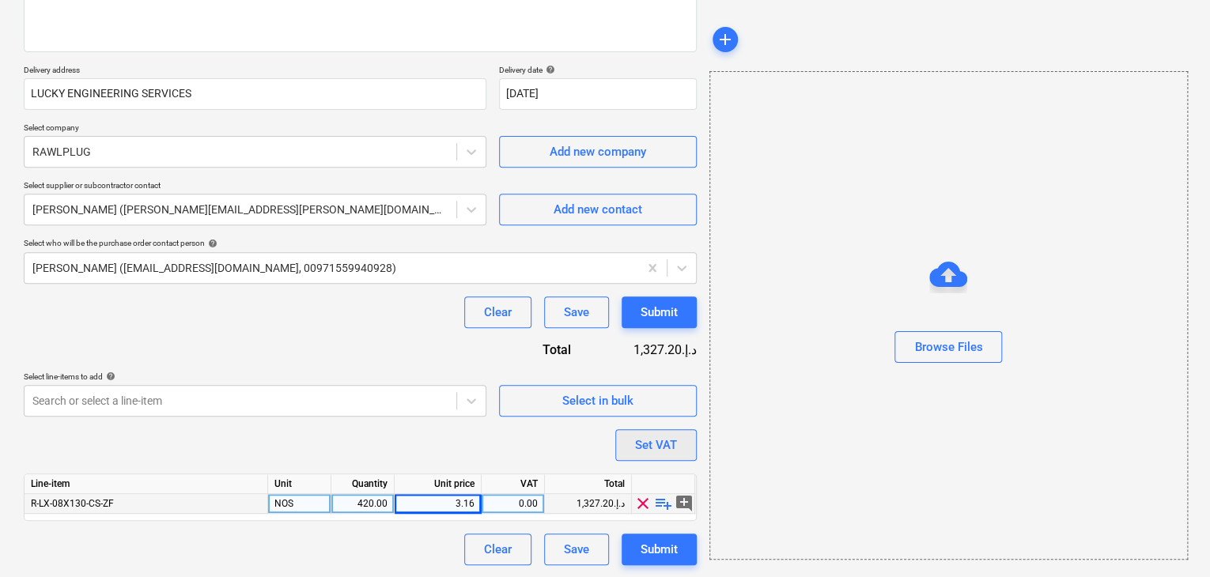
click at [671, 437] on div "Set VAT" at bounding box center [656, 445] width 42 height 21
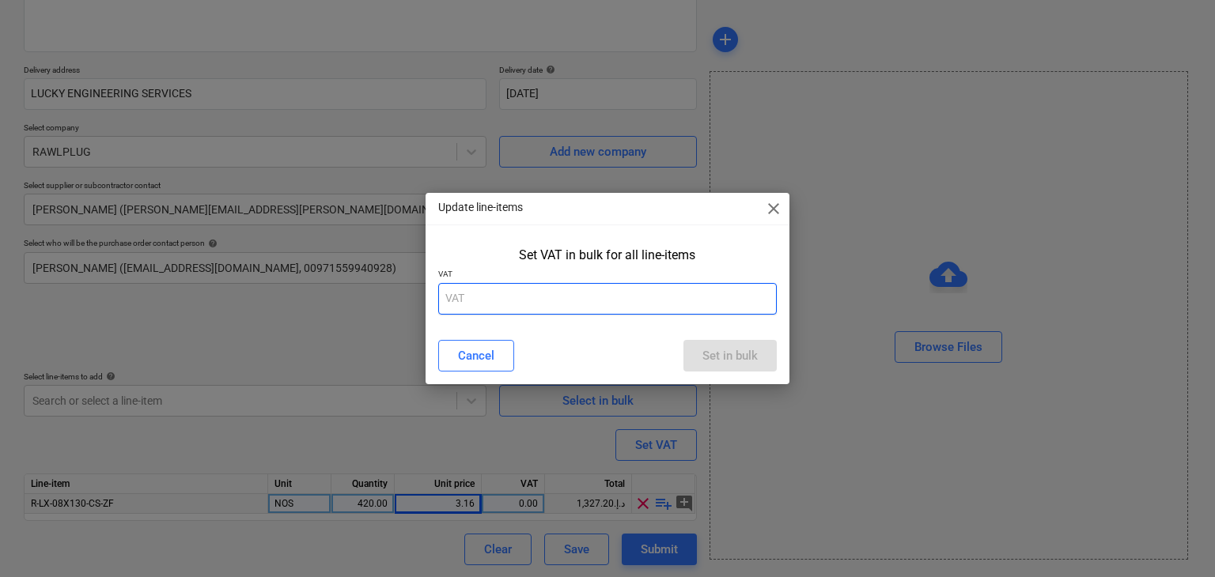
click at [557, 288] on input "text" at bounding box center [607, 299] width 339 height 32
type input "5"
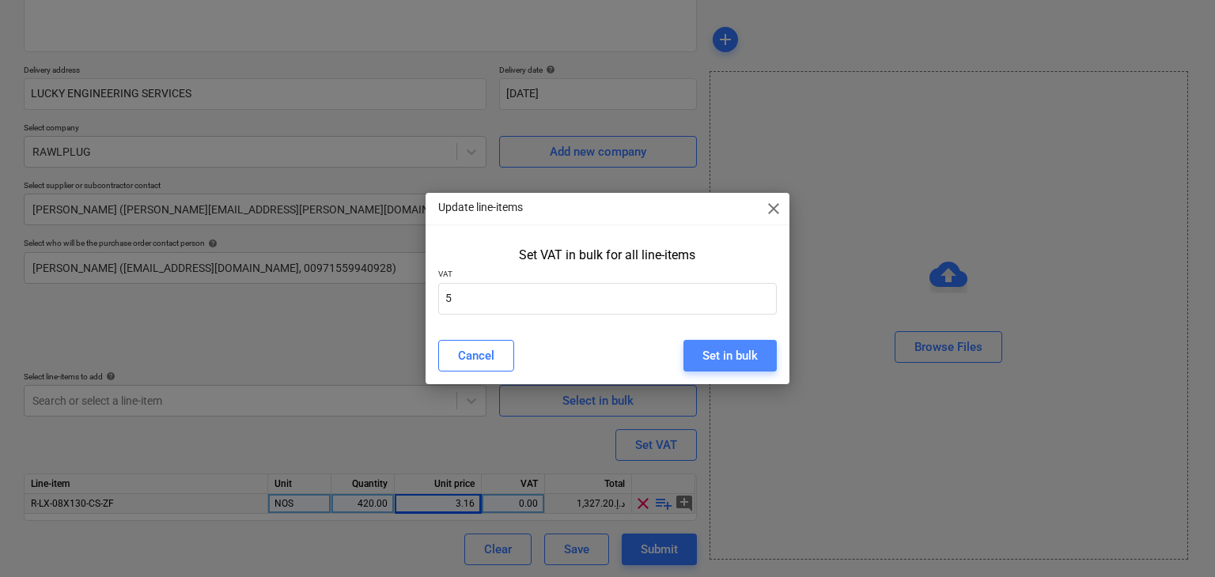
click at [686, 346] on button "Set in bulk" at bounding box center [729, 356] width 93 height 32
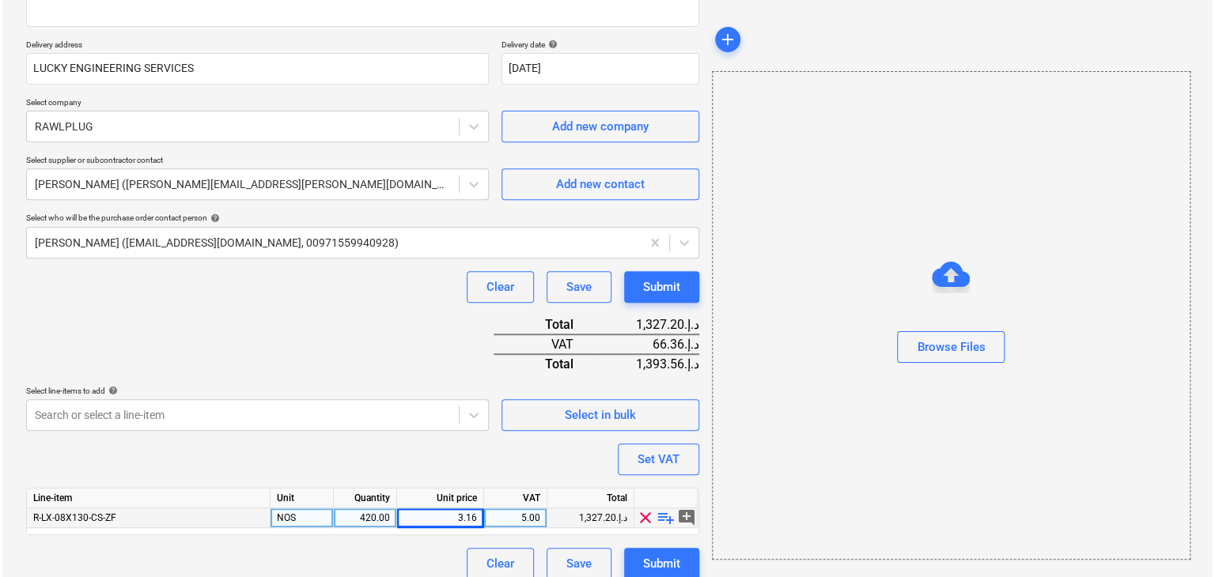
scroll to position [270, 0]
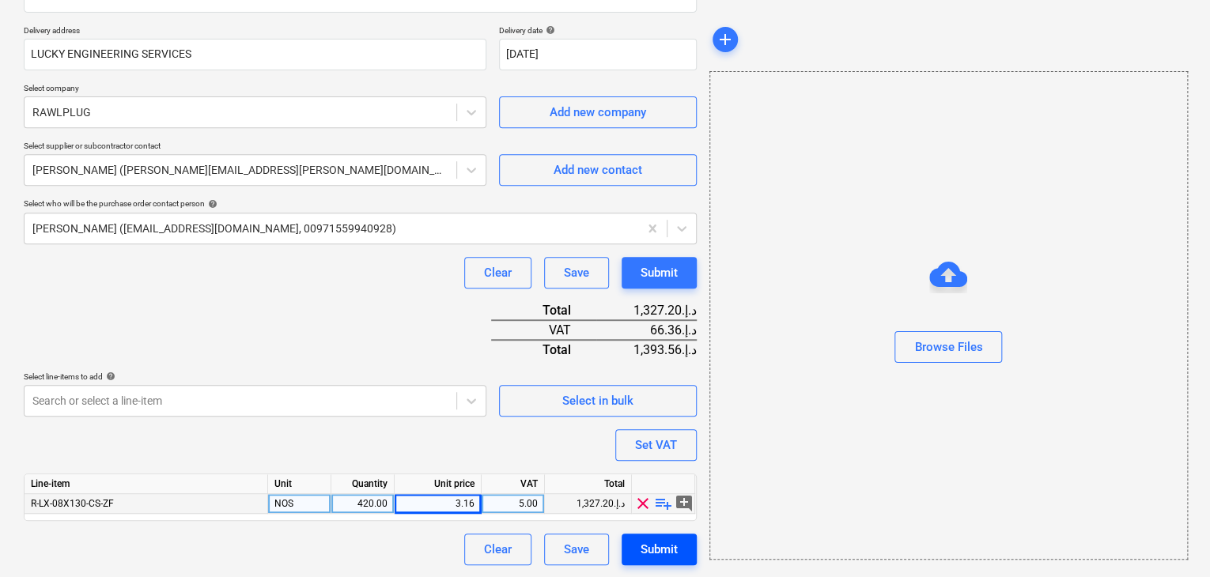
click at [679, 547] on button "Submit" at bounding box center [659, 550] width 75 height 32
type textarea "x"
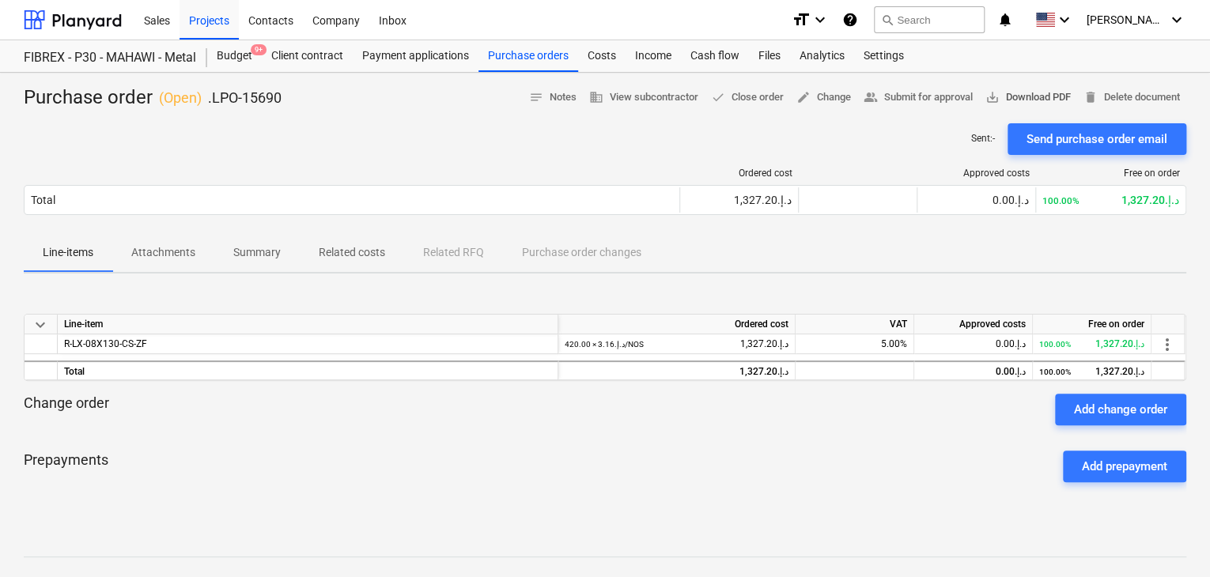
click at [1020, 96] on span "save_alt Download PDF" at bounding box center [1027, 98] width 85 height 18
click at [244, 60] on div "Budget 9+" at bounding box center [234, 56] width 55 height 32
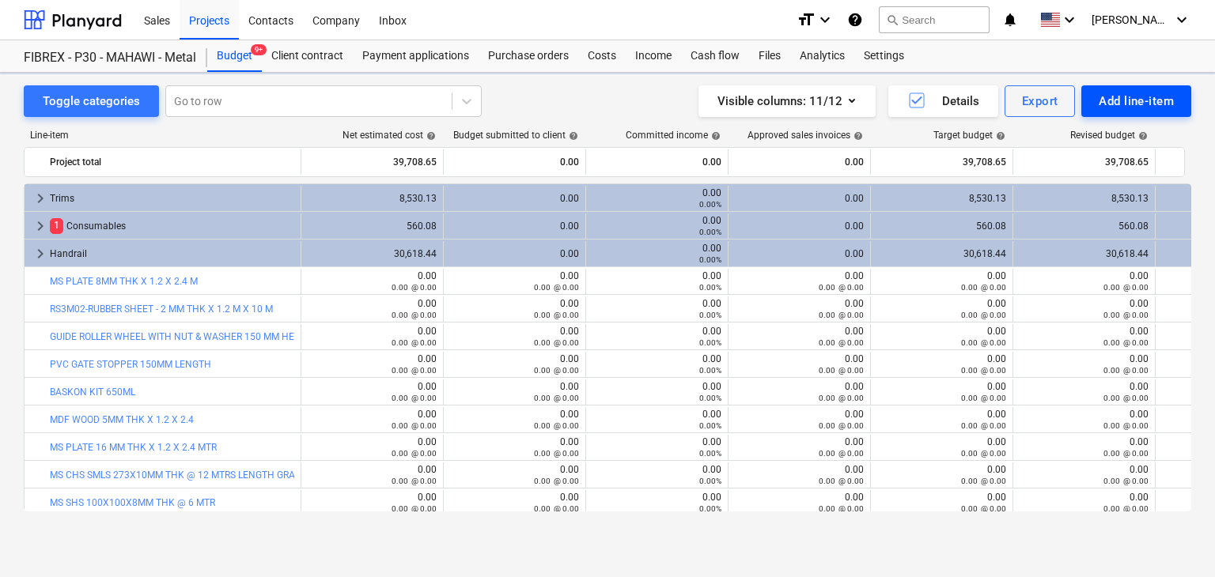
click at [1099, 94] on div "Add line-item" at bounding box center [1136, 101] width 75 height 21
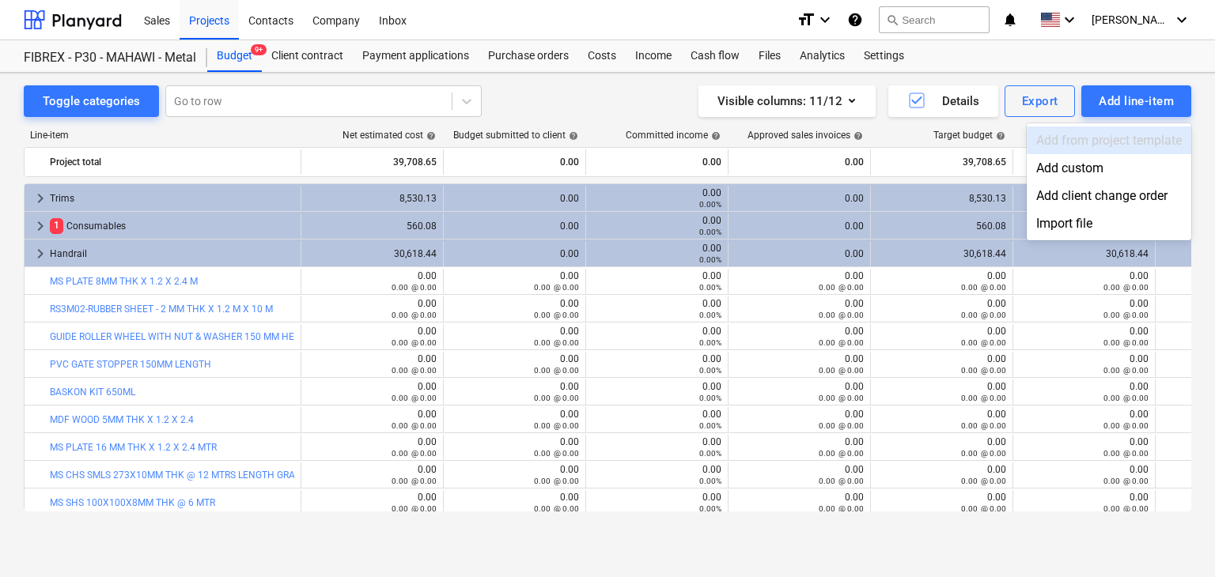
click at [1065, 165] on div "Add custom" at bounding box center [1109, 168] width 165 height 28
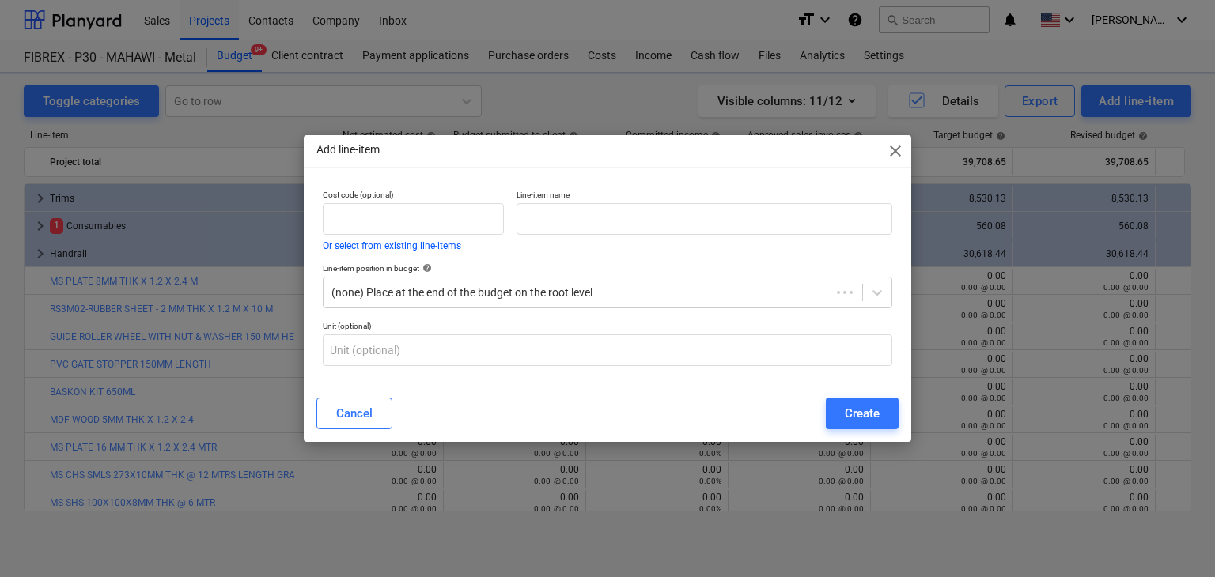
click at [620, 199] on p "Line-item name" at bounding box center [704, 196] width 376 height 13
click at [584, 232] on input "text" at bounding box center [704, 219] width 376 height 32
paste input "GALVANIZING SPRAY"
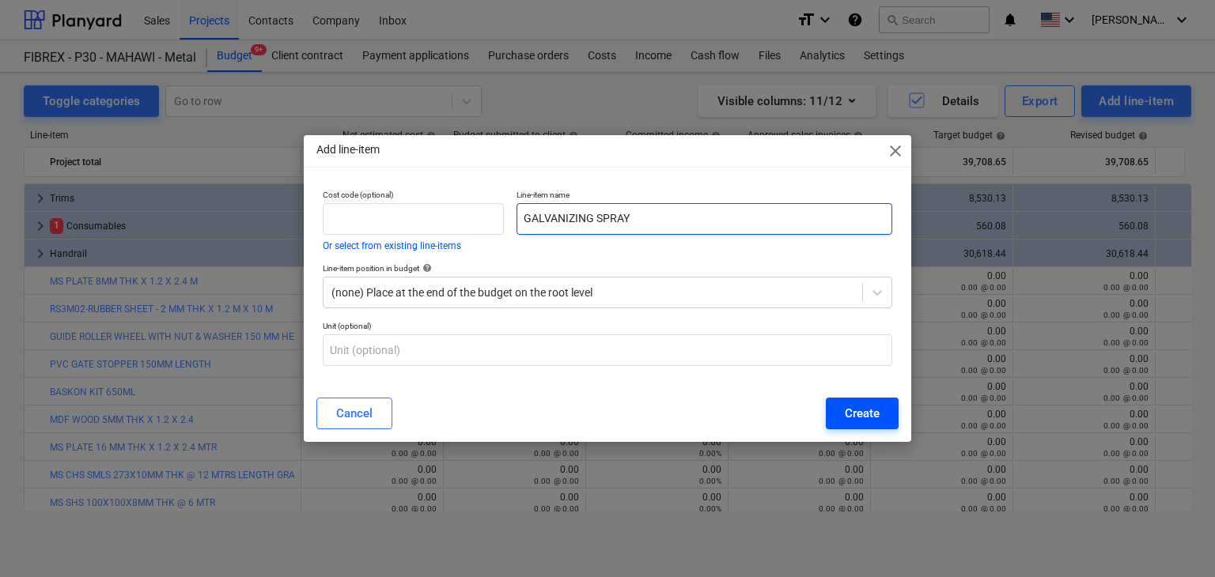
type input "GALVANIZING SPRAY"
click at [868, 425] on button "Create" at bounding box center [862, 414] width 73 height 32
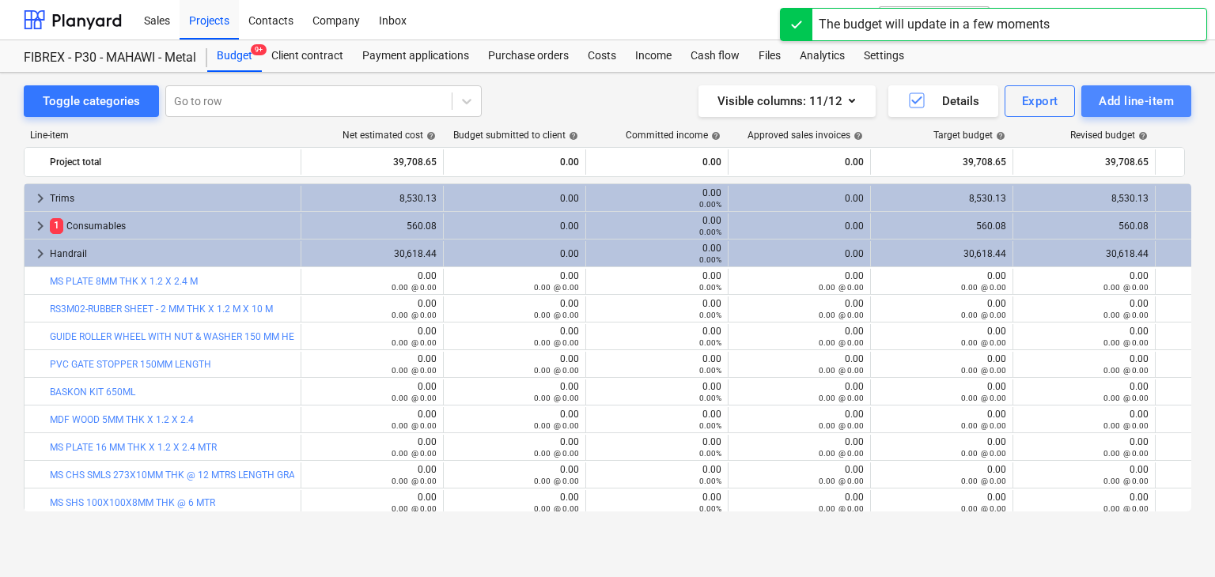
click at [1118, 100] on div "Add line-item" at bounding box center [1136, 101] width 75 height 21
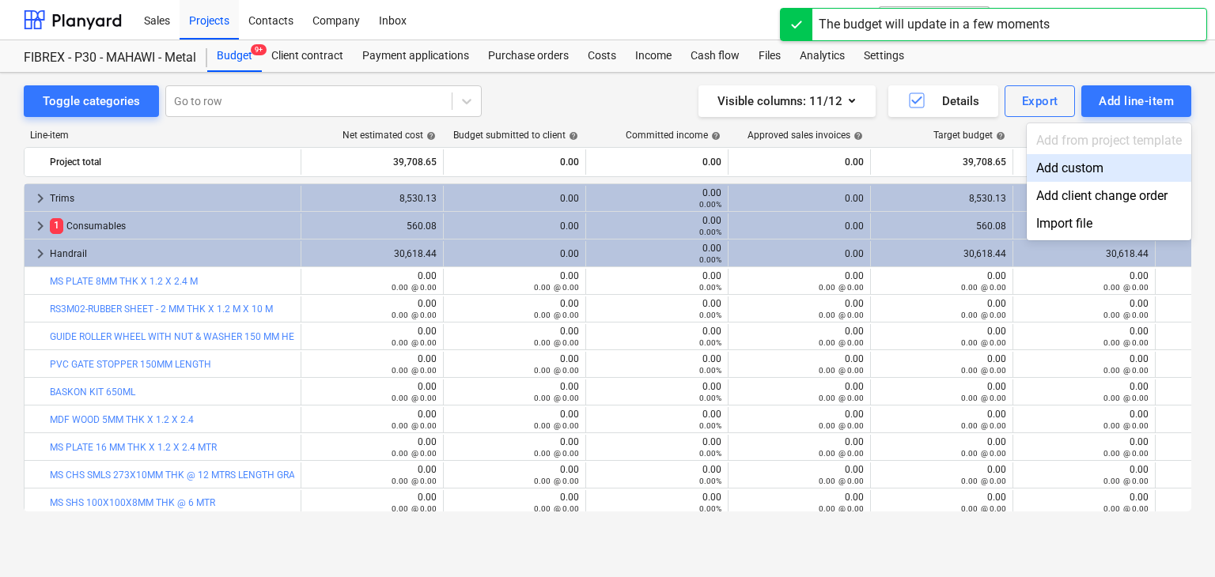
click at [1074, 165] on div "Add custom" at bounding box center [1109, 168] width 165 height 28
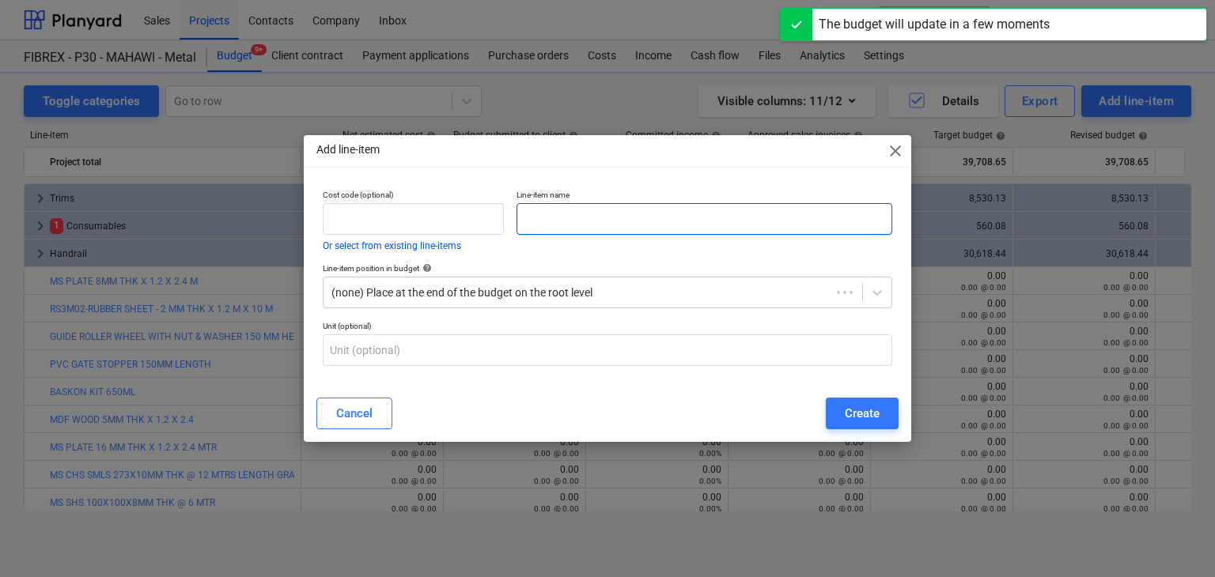
click at [554, 217] on input "text" at bounding box center [704, 219] width 376 height 32
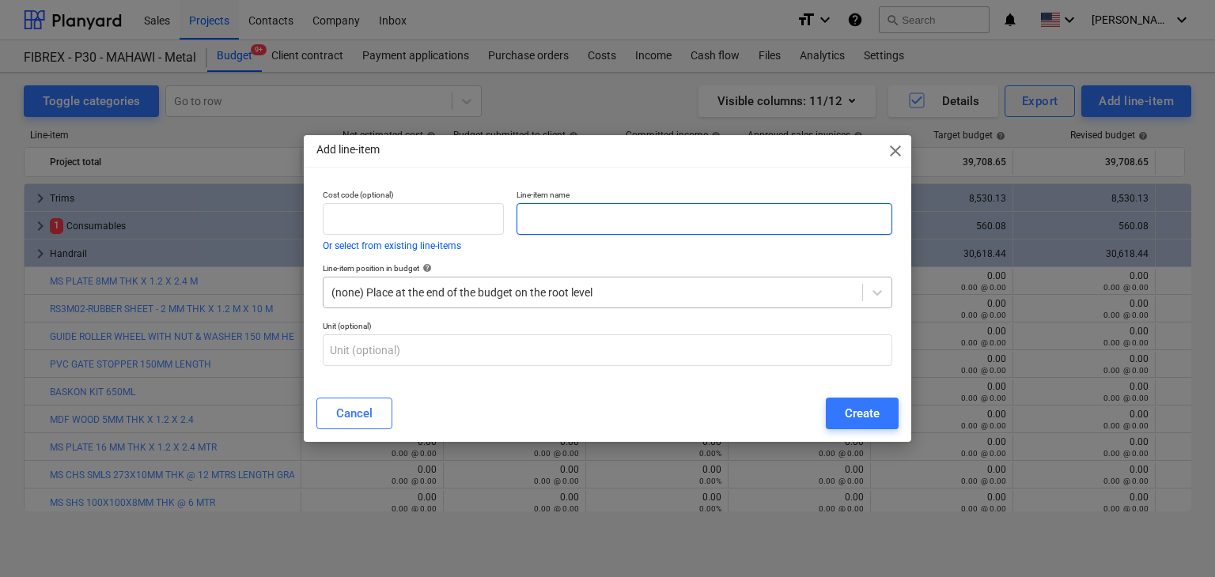
paste input "MARBLE HOLE BIT 10MM X 100 MM"
type input "MARBLE HOLE BIT 10MM X 100 MM"
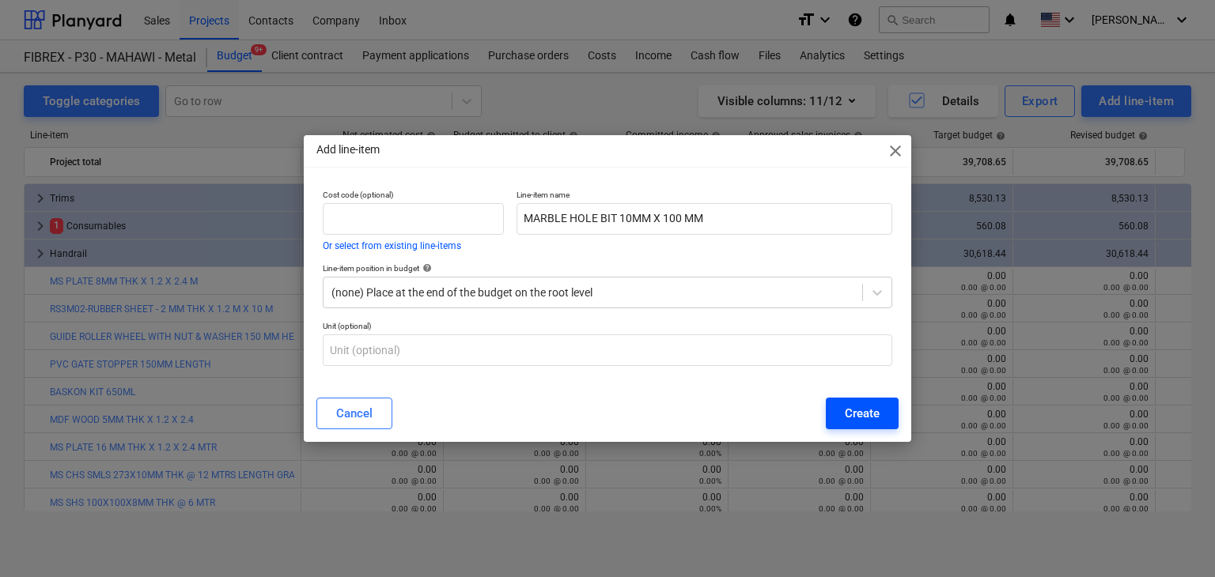
click at [886, 417] on button "Create" at bounding box center [862, 414] width 73 height 32
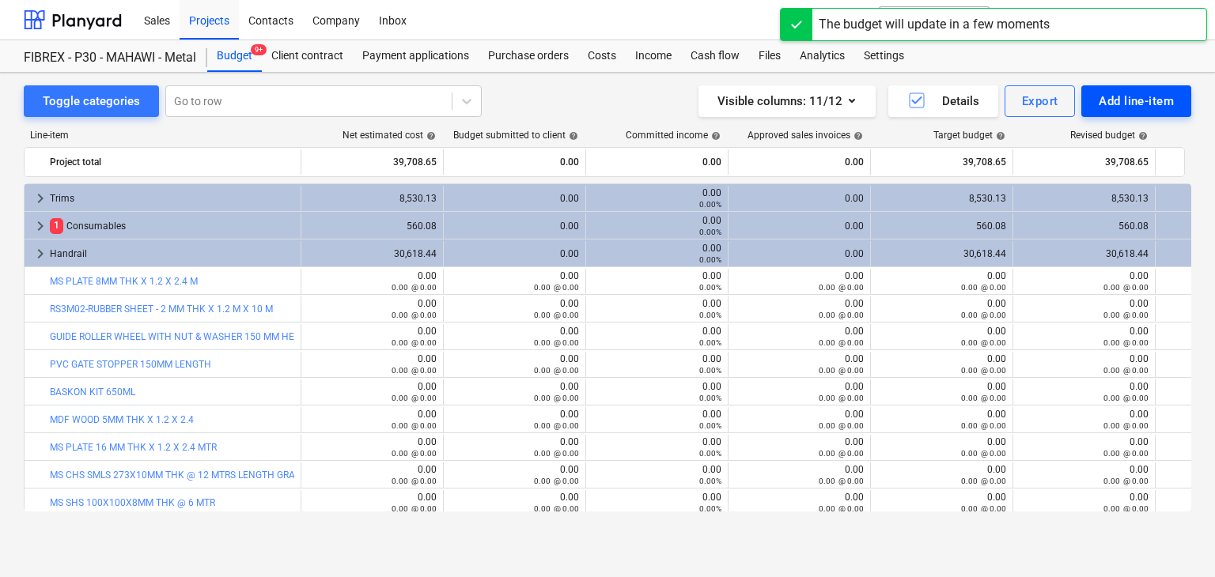
click at [1133, 97] on div "Add line-item" at bounding box center [1136, 101] width 75 height 21
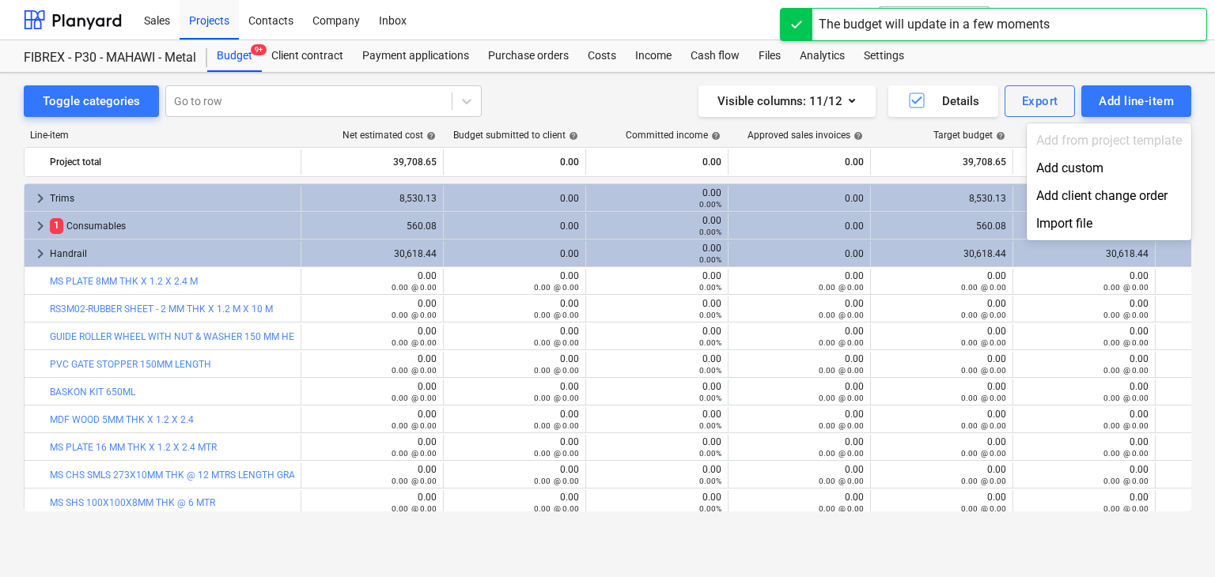
click at [1069, 178] on div "Add custom" at bounding box center [1109, 168] width 165 height 28
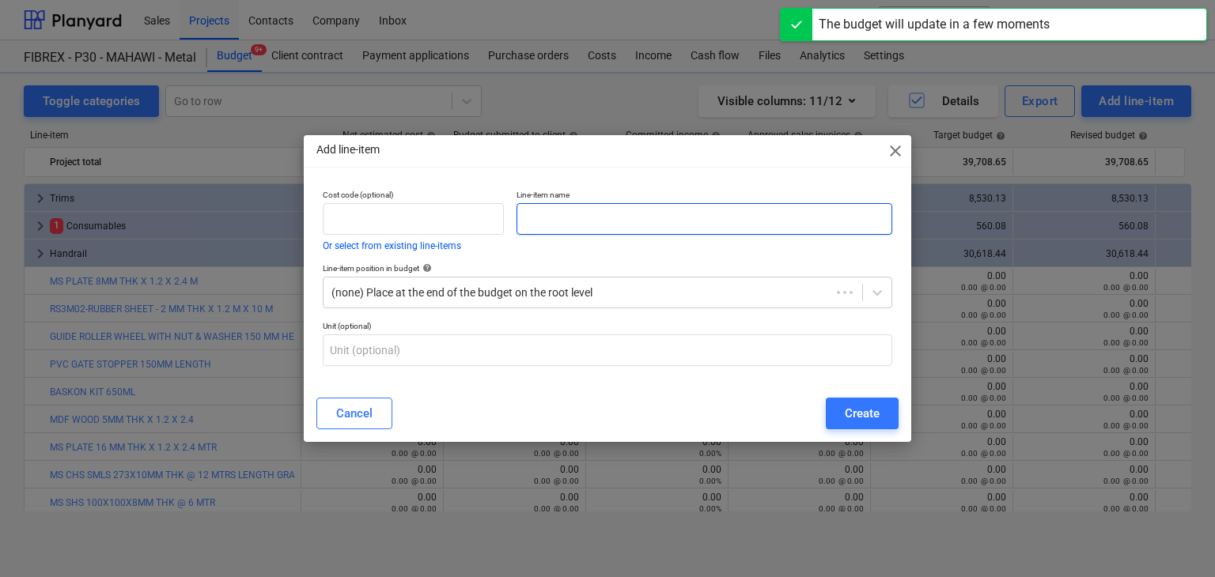
click at [631, 220] on input "text" at bounding box center [704, 219] width 376 height 32
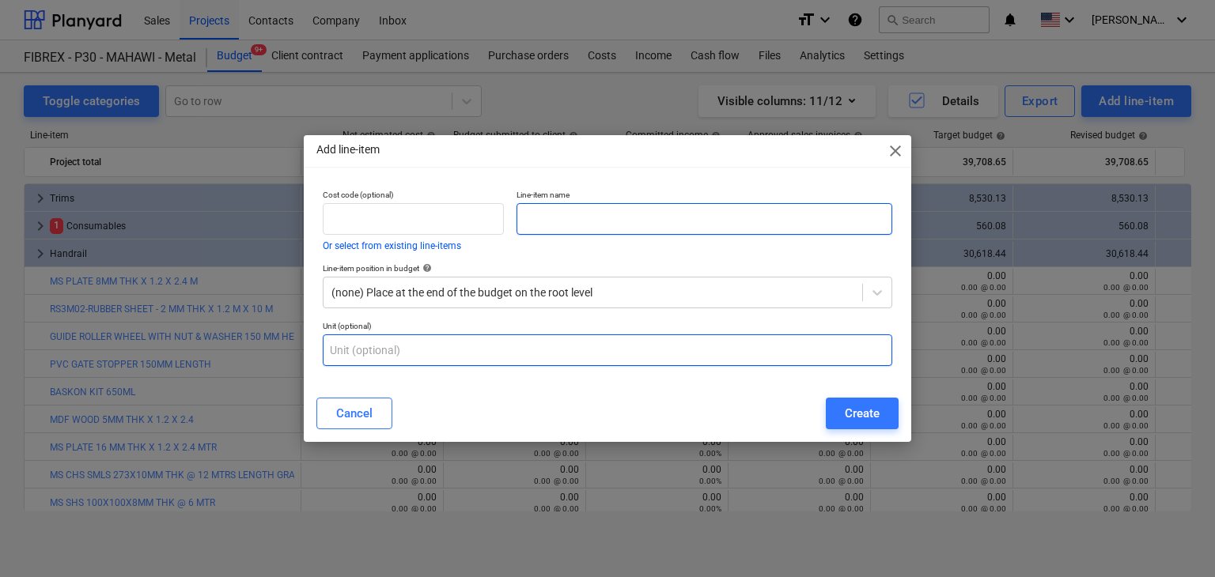
paste input "EARTH [DEMOGRAPHIC_DATA] 12MM"
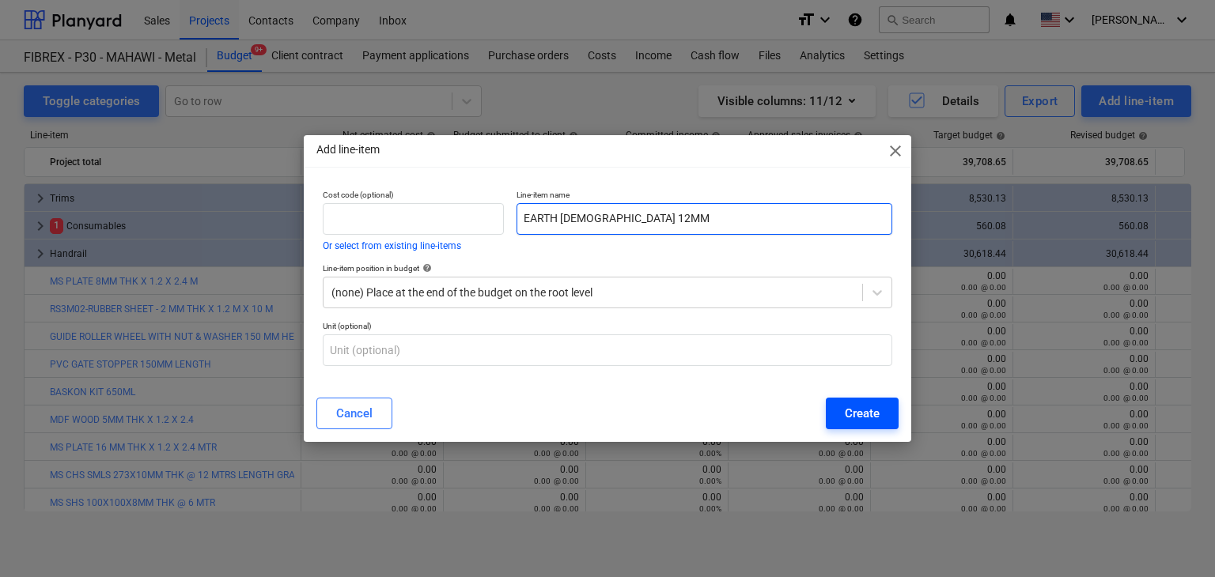
type input "EARTH [DEMOGRAPHIC_DATA] 12MM"
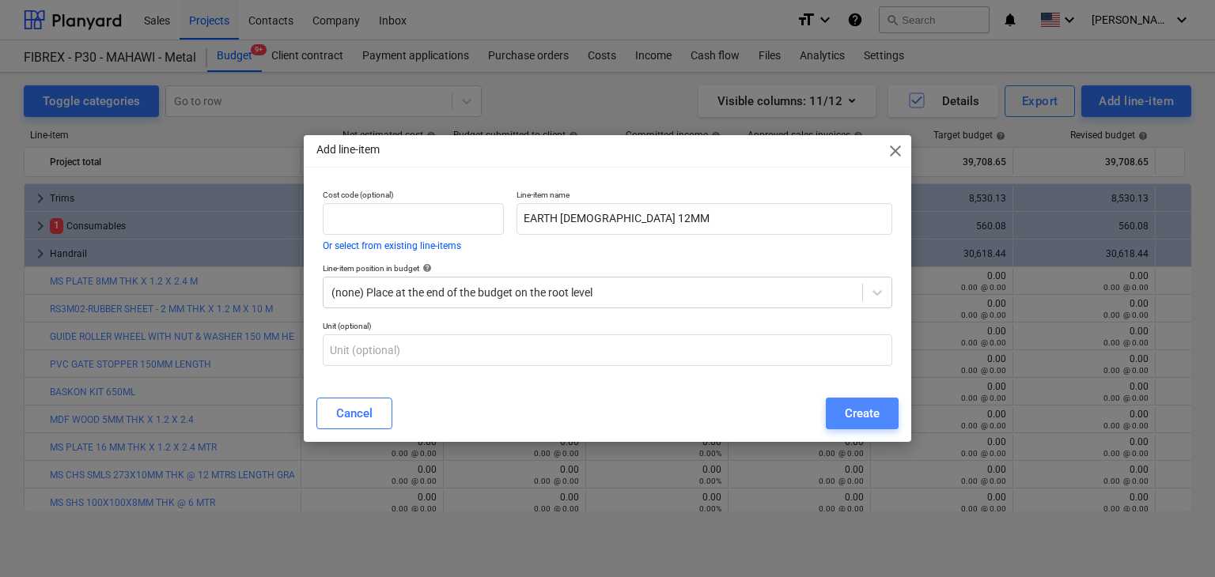
click at [878, 401] on button "Create" at bounding box center [862, 414] width 73 height 32
